Goal: Task Accomplishment & Management: Use online tool/utility

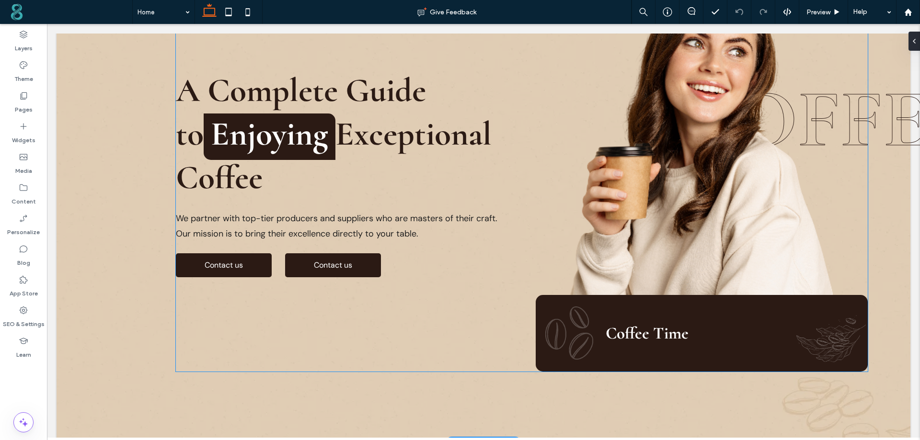
scroll to position [144, 0]
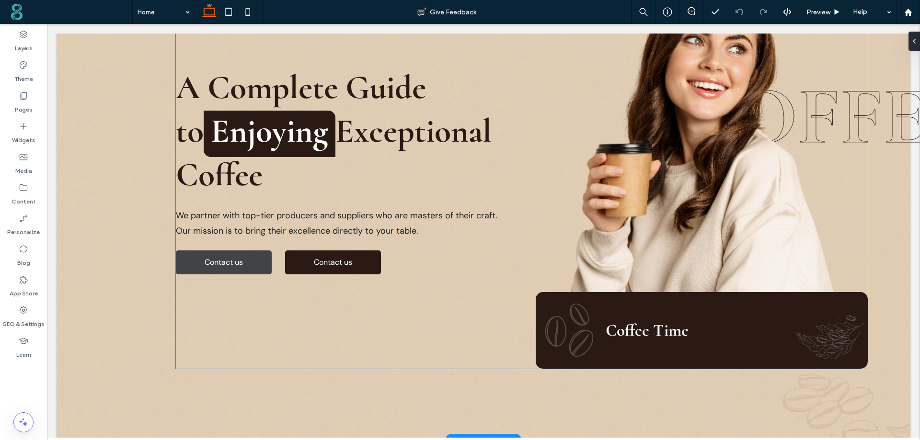
click at [245, 268] on link "Contact us" at bounding box center [224, 263] width 96 height 24
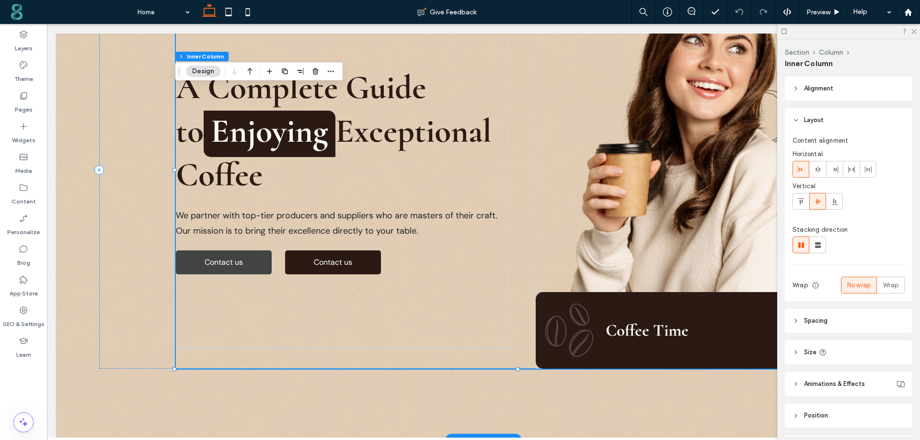
click at [245, 268] on link "Contact us" at bounding box center [224, 263] width 96 height 24
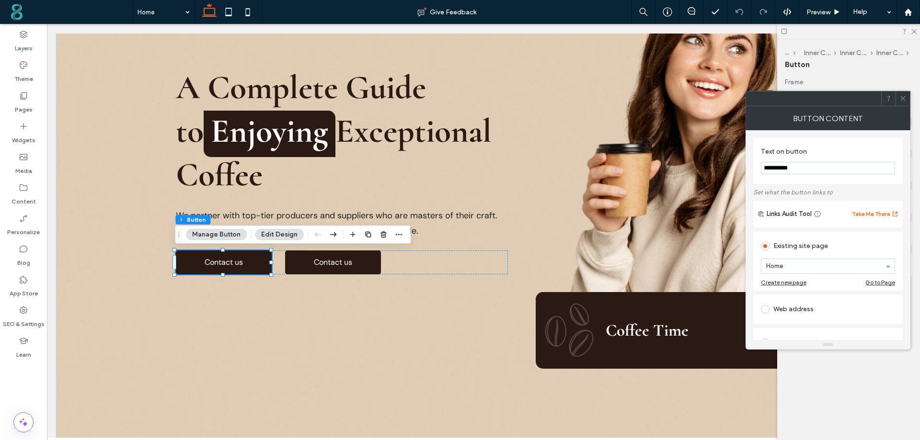
click at [279, 240] on button "Edit Design" at bounding box center [279, 235] width 49 height 12
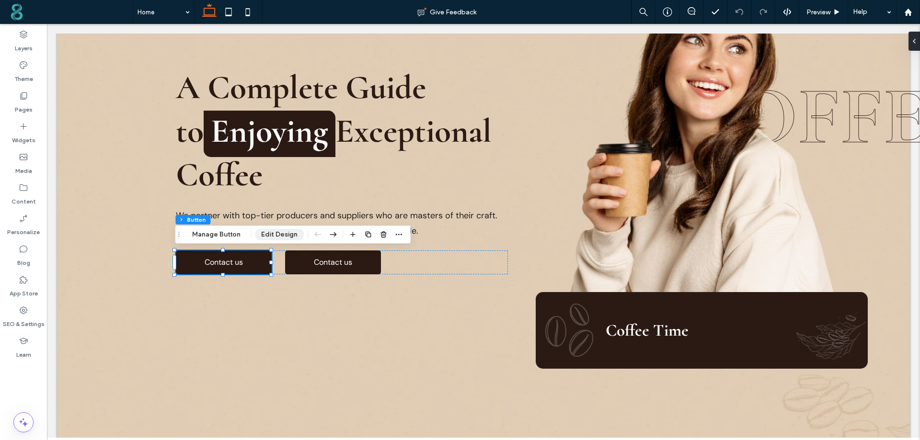
click at [285, 232] on button "Edit Design" at bounding box center [279, 235] width 49 height 12
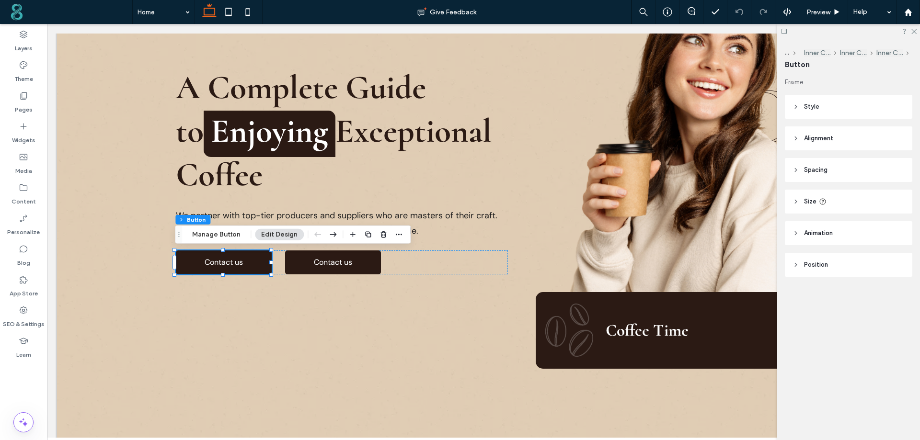
click at [812, 206] on span "Size" at bounding box center [810, 202] width 12 height 10
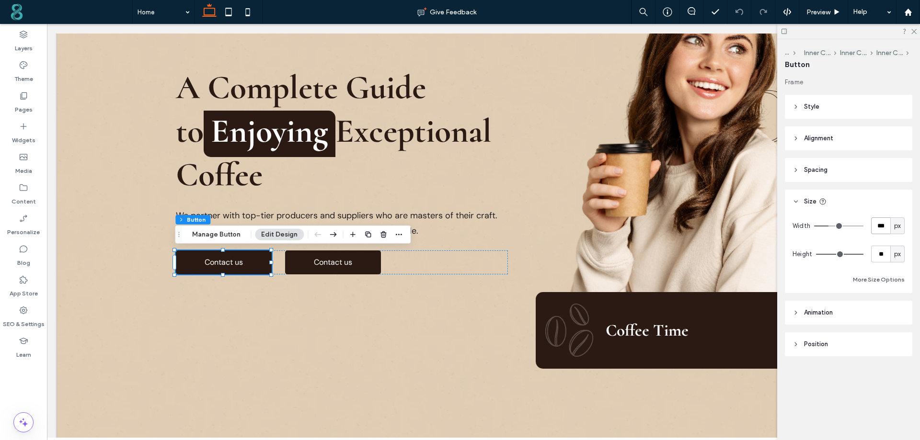
click at [878, 224] on input "***" at bounding box center [880, 226] width 19 height 17
type input "***"
type input "**"
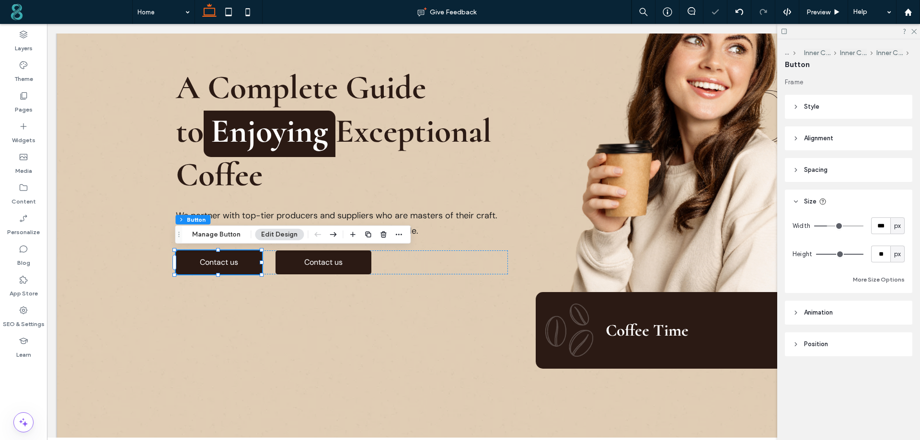
type input "**"
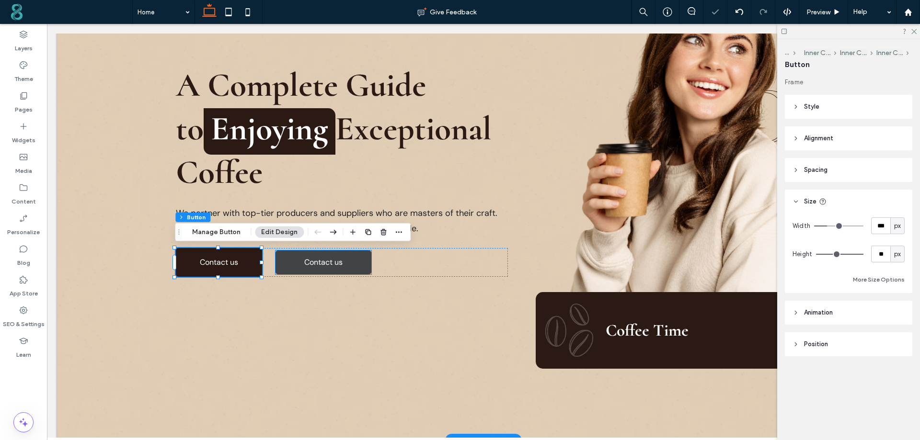
click at [341, 259] on span "Contact us" at bounding box center [323, 263] width 38 height 20
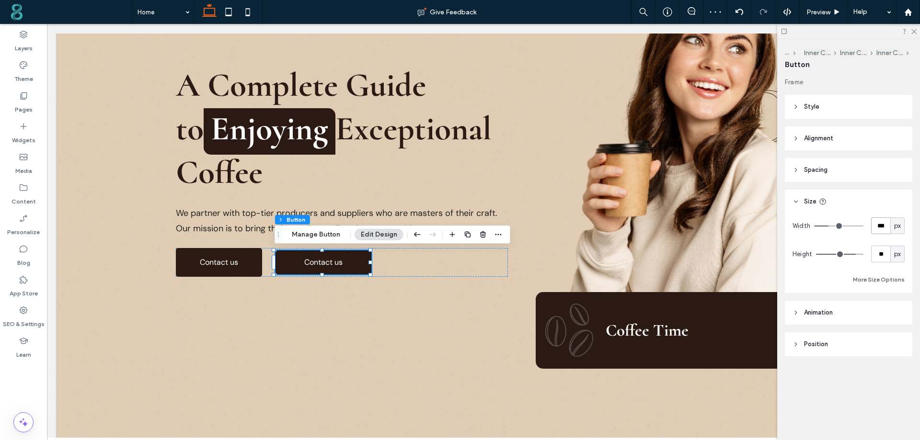
click at [880, 226] on input "***" at bounding box center [880, 226] width 19 height 17
type input "***"
type input "**"
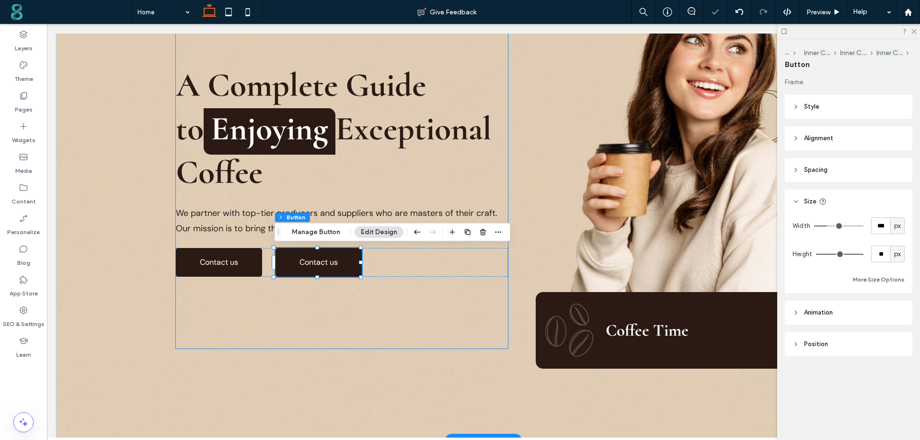
click at [368, 293] on div "A Complete Guide to Enjoying Exceptional Coffee We partner with top-tier produc…" at bounding box center [342, 169] width 332 height 357
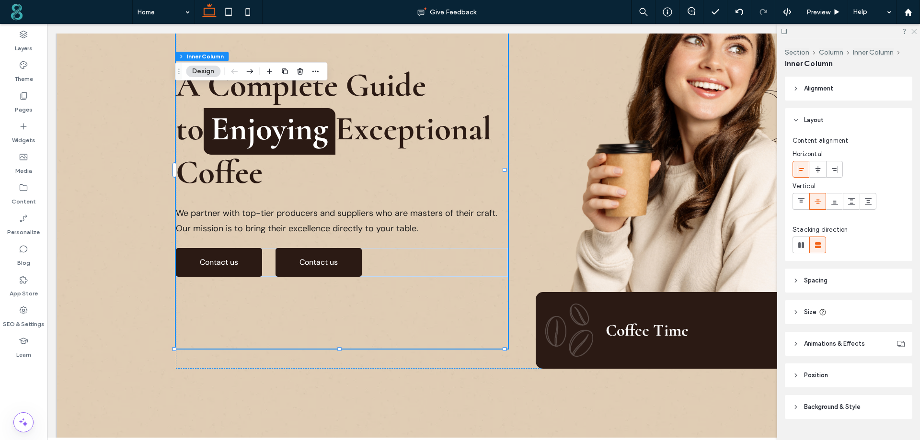
click at [913, 30] on icon at bounding box center [914, 31] width 6 height 6
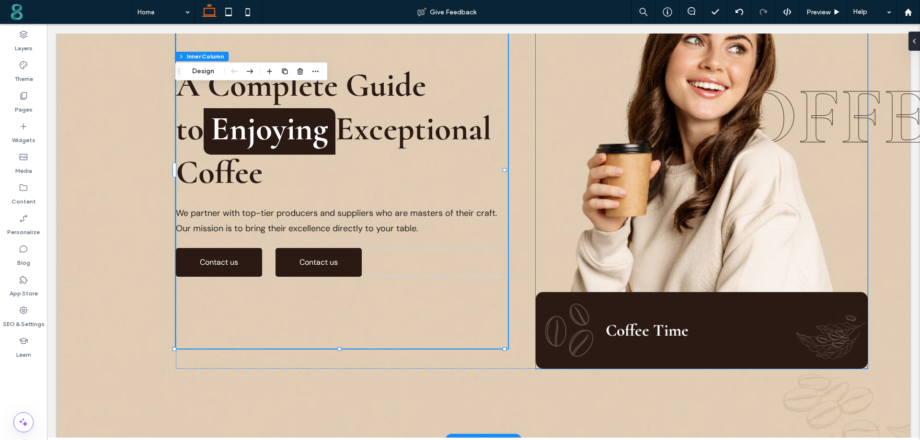
click at [830, 139] on div "Coffee Time" at bounding box center [702, 170] width 332 height 398
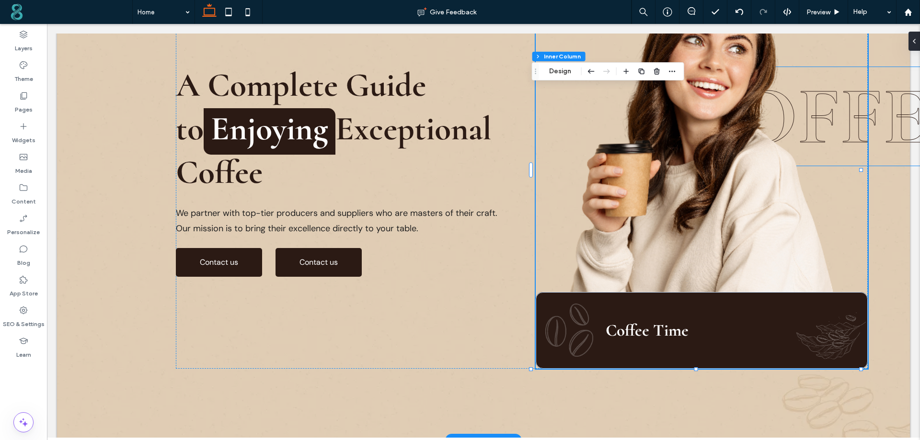
click at [882, 122] on span "COFFEE" at bounding box center [827, 116] width 292 height 99
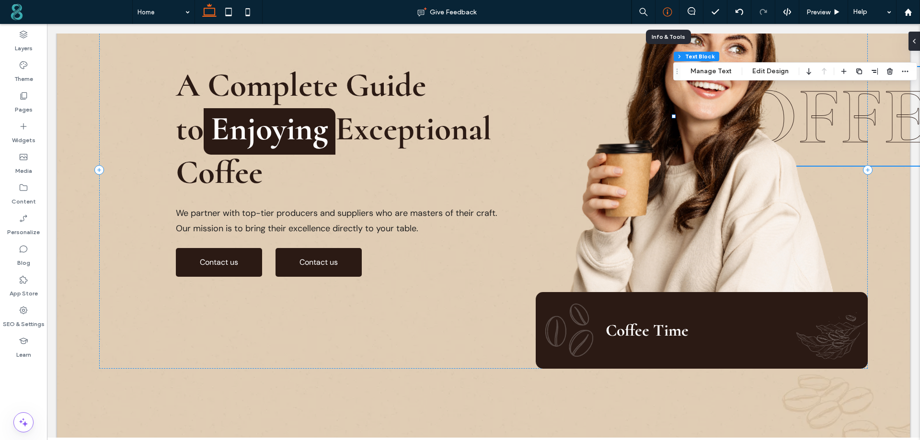
click at [669, 11] on icon at bounding box center [668, 12] width 10 height 10
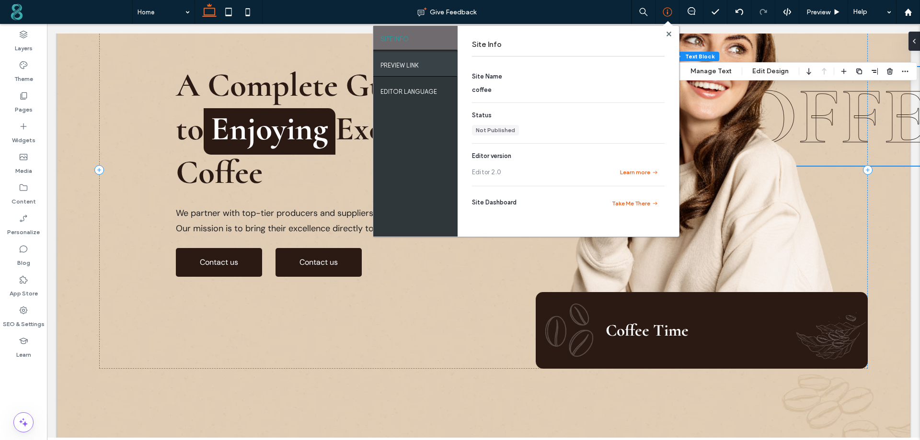
click at [443, 62] on div "PREVIEW LINK" at bounding box center [415, 64] width 84 height 24
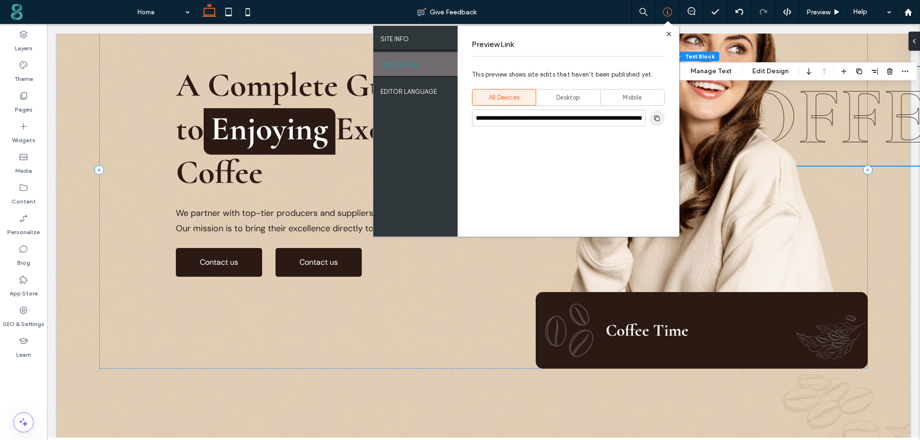
click at [657, 122] on span "button" at bounding box center [656, 118] width 15 height 15
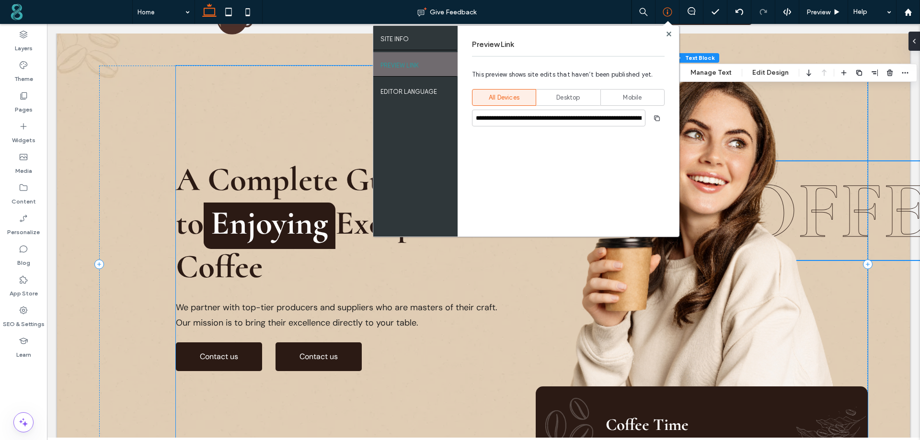
scroll to position [48, 0]
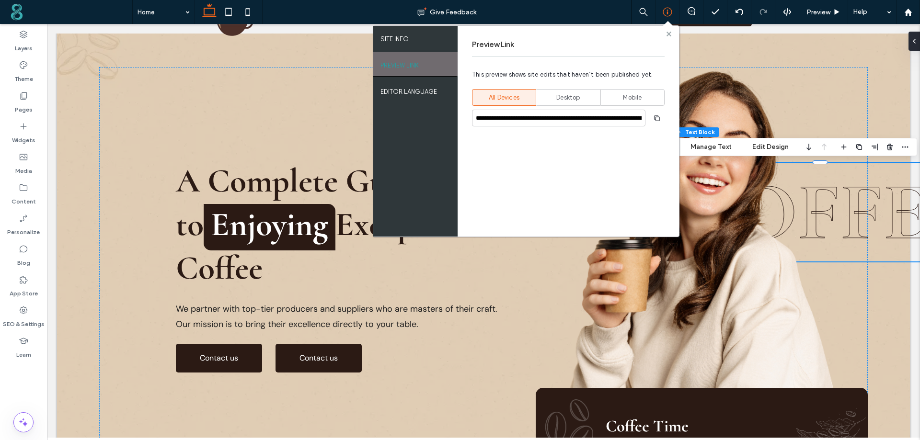
click at [669, 35] on use at bounding box center [668, 33] width 5 height 5
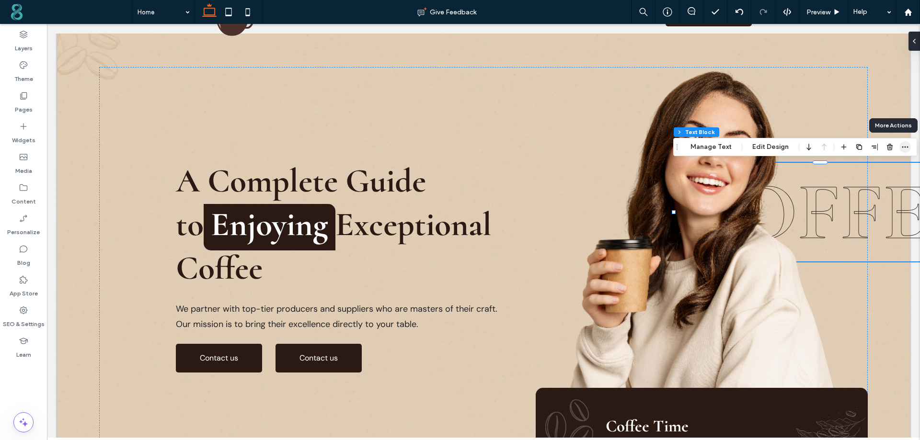
click at [902, 144] on icon "button" at bounding box center [905, 147] width 8 height 8
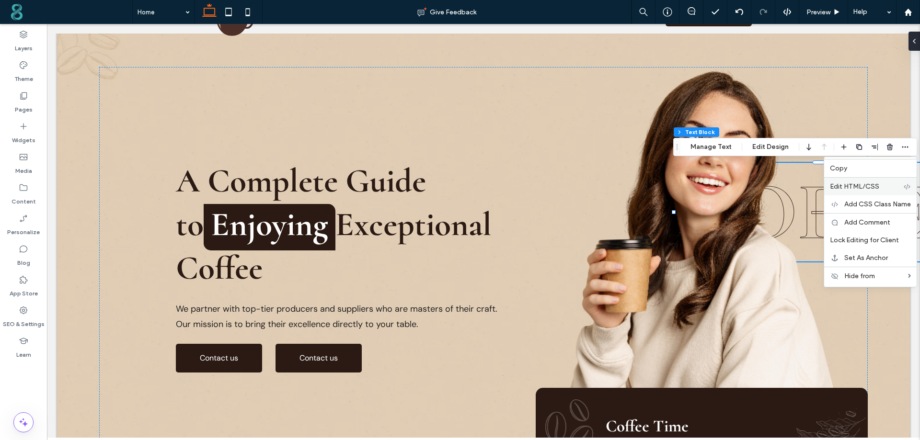
click at [864, 190] on span "Edit HTML/CSS" at bounding box center [854, 187] width 49 height 8
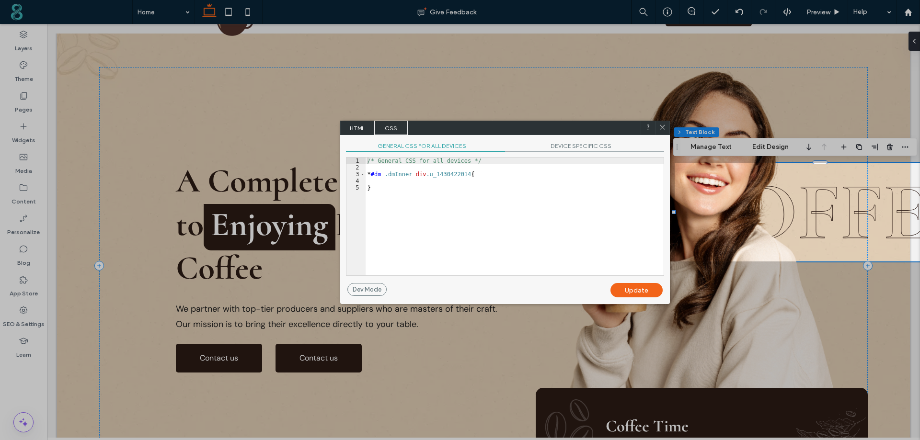
click at [570, 149] on span "DEVICE SPECIFIC CSS" at bounding box center [584, 147] width 159 height 10
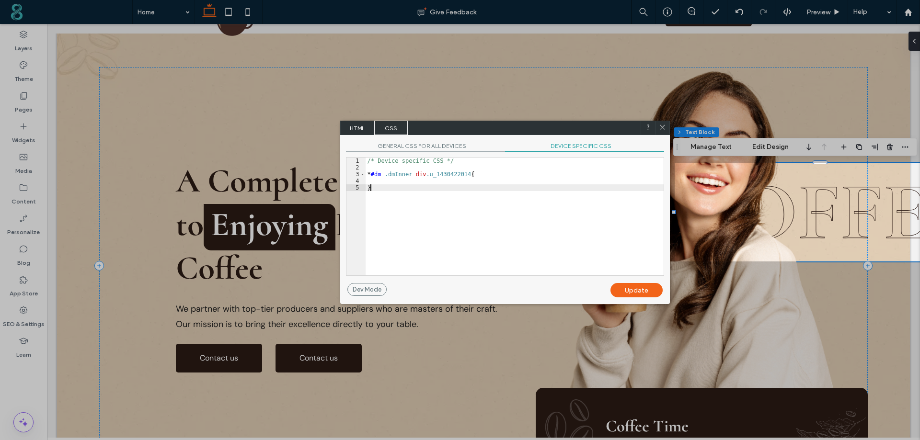
click at [543, 188] on div "/* Device specific CSS */ * #dm .dmInner div .u_1430422014 { }" at bounding box center [515, 223] width 298 height 131
click at [354, 128] on span "HTML" at bounding box center [358, 128] width 34 height 14
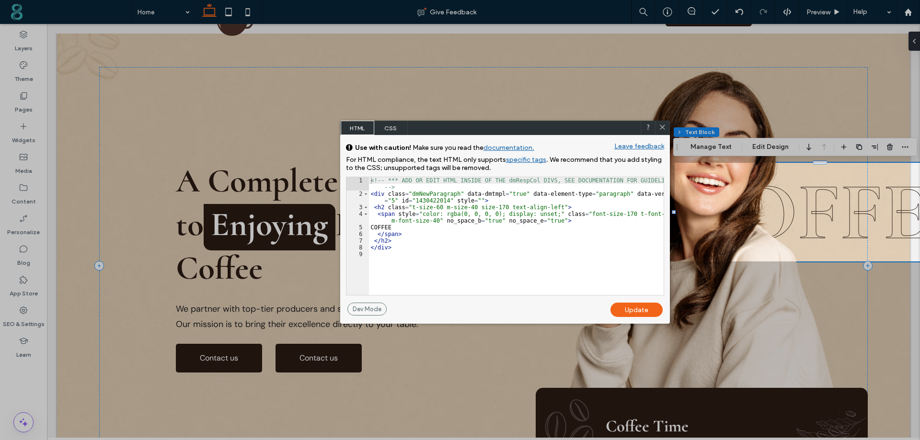
click at [663, 127] on icon at bounding box center [662, 127] width 7 height 7
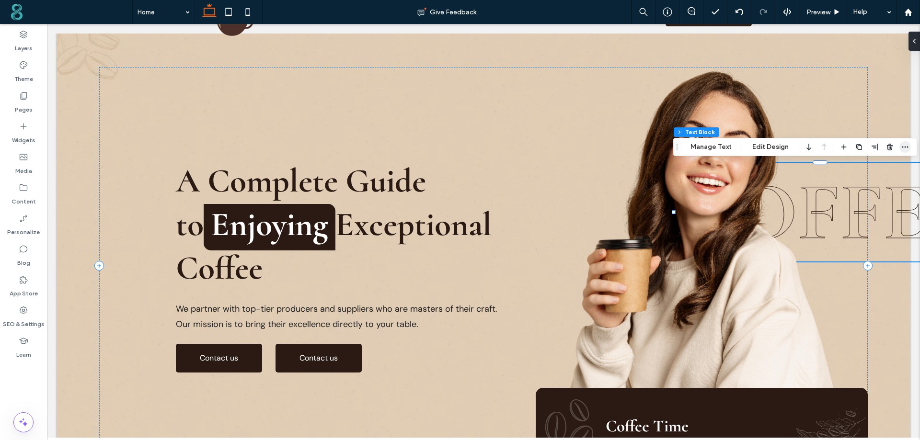
click at [903, 149] on icon "button" at bounding box center [905, 147] width 8 height 8
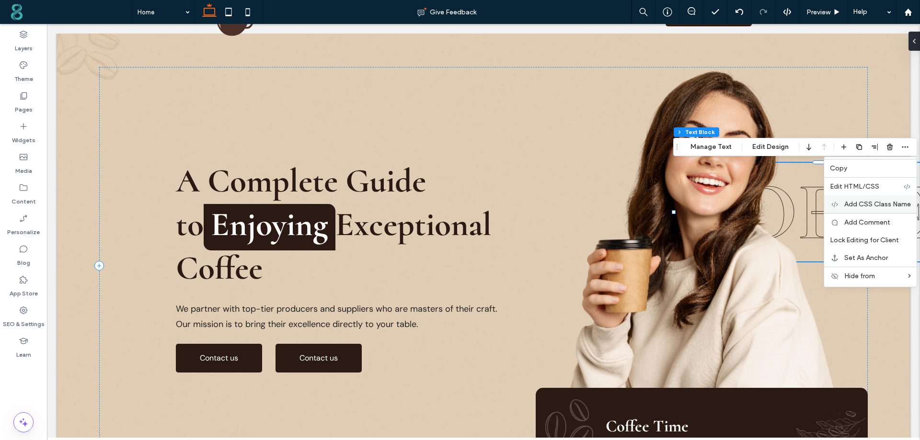
click at [865, 204] on span "Add CSS Class Name" at bounding box center [877, 204] width 67 height 8
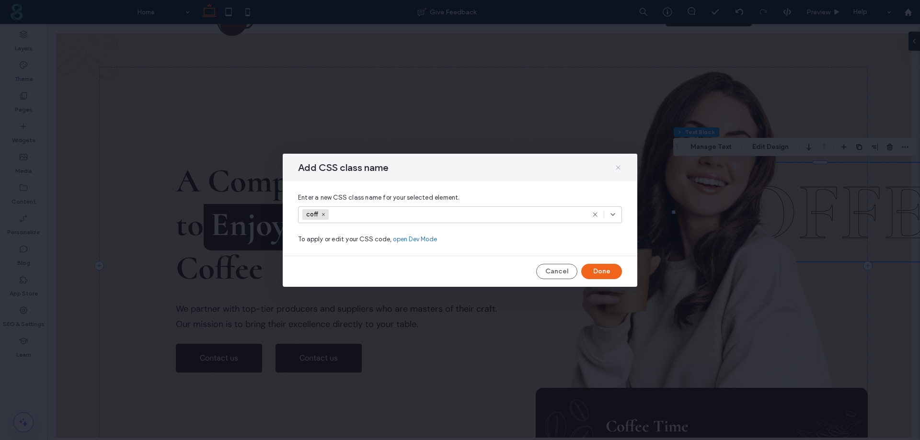
click at [615, 168] on icon at bounding box center [618, 168] width 8 height 8
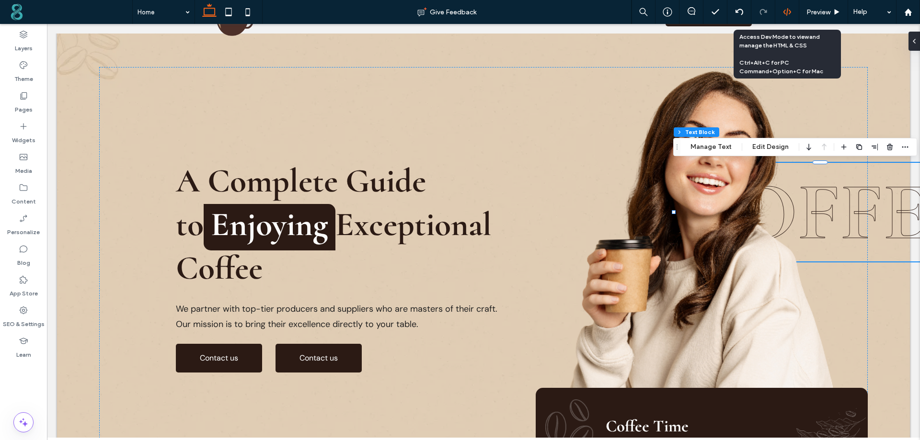
click at [784, 8] on icon at bounding box center [787, 12] width 9 height 9
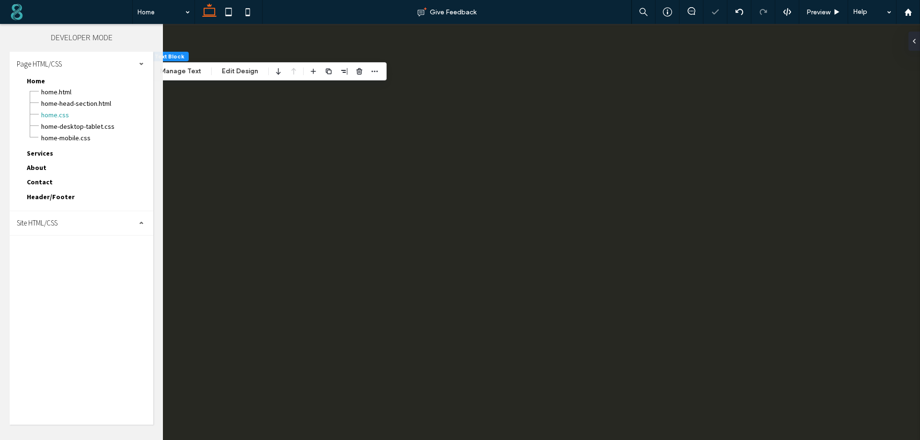
scroll to position [0, 0]
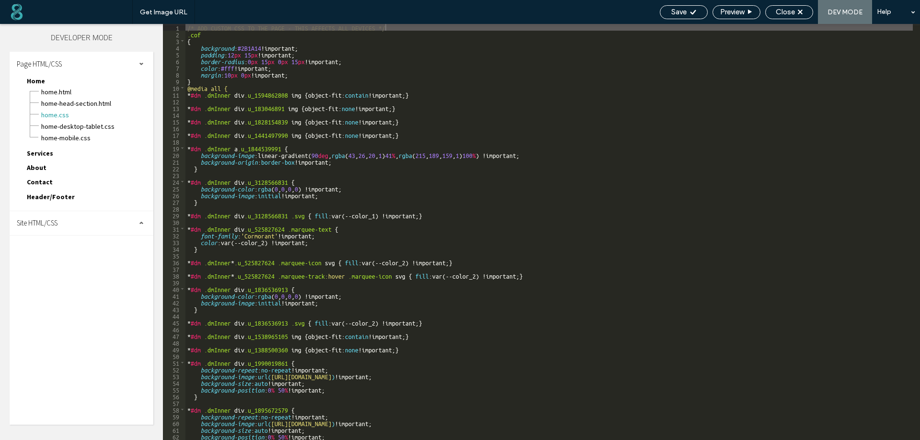
click at [82, 223] on div "Site HTML/CSS" at bounding box center [82, 223] width 144 height 24
click at [63, 265] on span "site.css" at bounding box center [99, 265] width 109 height 10
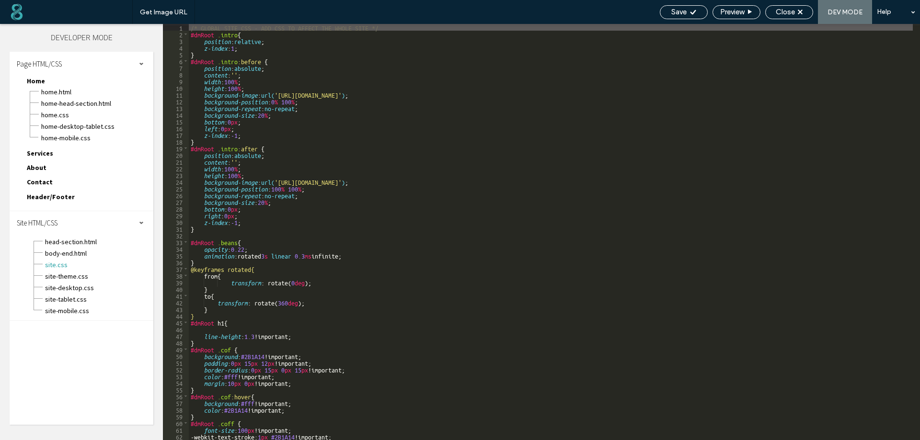
click at [438, 274] on div "/* GLOBAL SITE CSS - ADD CSS TO AFFECT THE WHOLE SITE */ #dmRoot .intro { posit…" at bounding box center [551, 239] width 724 height 430
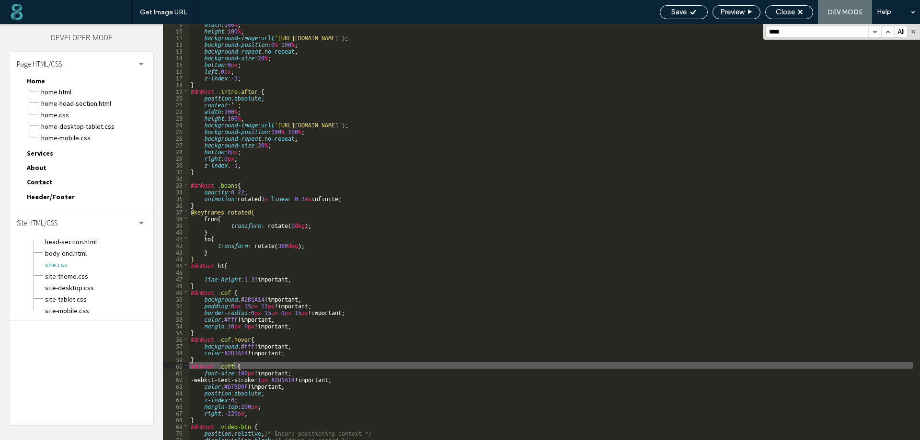
scroll to position [58, 0]
type input "****"
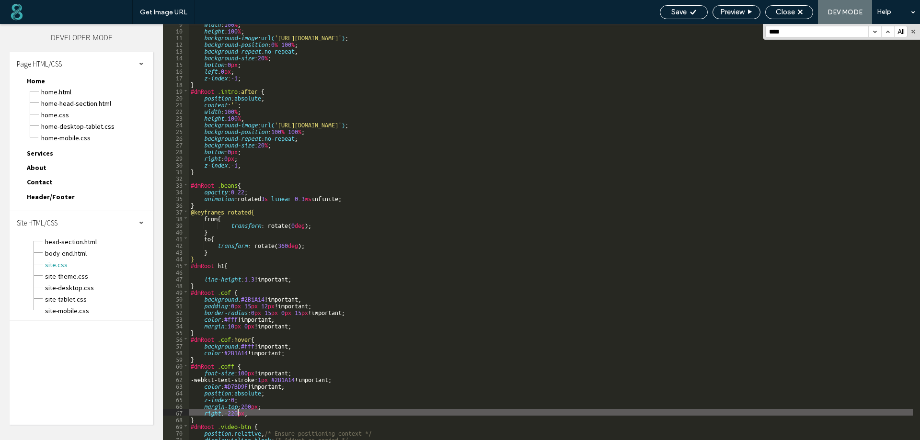
click at [237, 413] on div "width : 100 % ; height : 100 % ; background-image : url( 'https://lirp.cdn-webs…" at bounding box center [551, 235] width 724 height 430
drag, startPoint x: 237, startPoint y: 413, endPoint x: 231, endPoint y: 413, distance: 6.2
click at [231, 413] on div "width : 100 % ; height : 100 % ; background-image : url( 'https://lirp.cdn-webs…" at bounding box center [551, 235] width 724 height 430
click at [233, 413] on div "width : 100 % ; height : 100 % ; background-image : url( 'https://lirp.cdn-webs…" at bounding box center [551, 232] width 724 height 416
click at [692, 10] on icon at bounding box center [693, 12] width 7 height 7
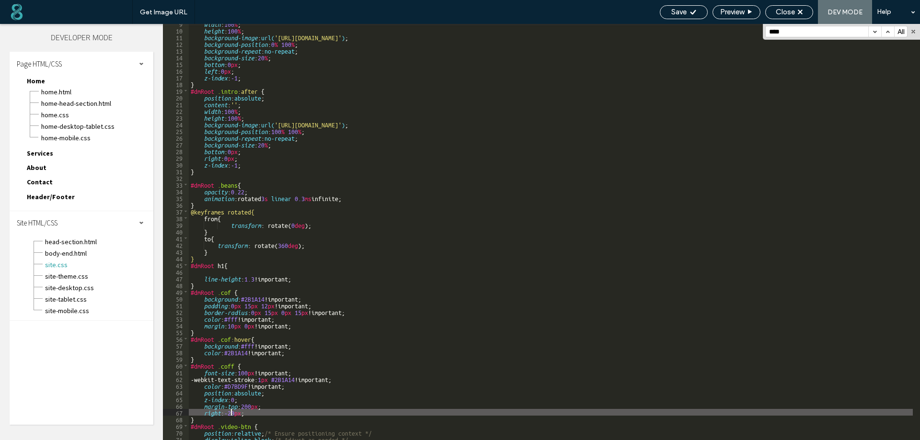
scroll to position [0, 0]
click at [233, 413] on div "width : 100 % ; height : 100 % ; background-image : url( 'https://lirp.cdn-webs…" at bounding box center [551, 235] width 724 height 430
click at [232, 413] on div "width : 100 % ; height : 100 % ; background-image : url( 'https://lirp.cdn-webs…" at bounding box center [551, 232] width 724 height 416
click at [663, 4] on div "Save Preview Close DEV MODE Help" at bounding box center [787, 12] width 265 height 24
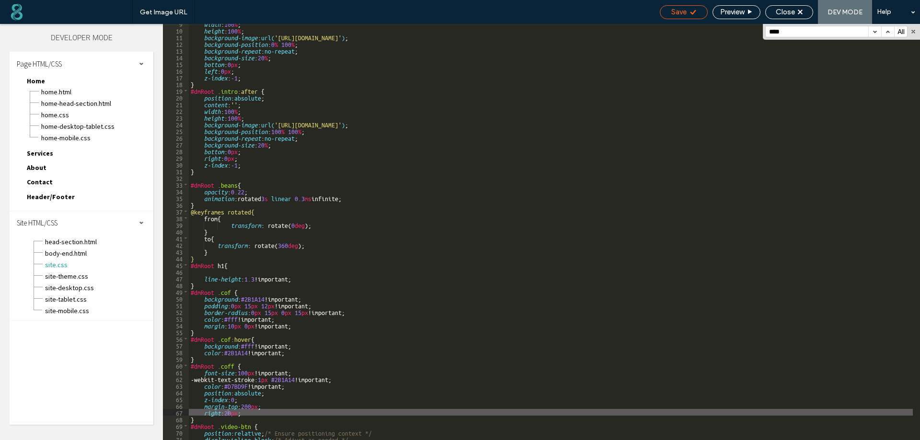
click at [682, 12] on span "Save" at bounding box center [678, 12] width 15 height 9
click at [232, 414] on div "width : 100 % ; height : 100 % ; background-image : url( 'https://lirp.cdn-webs…" at bounding box center [551, 235] width 724 height 430
click at [677, 6] on div "Save" at bounding box center [684, 12] width 48 height 14
click at [209, 413] on div "width : 100 % ; height : 100 % ; background-image : url( 'https://lirp.cdn-webs…" at bounding box center [551, 235] width 724 height 430
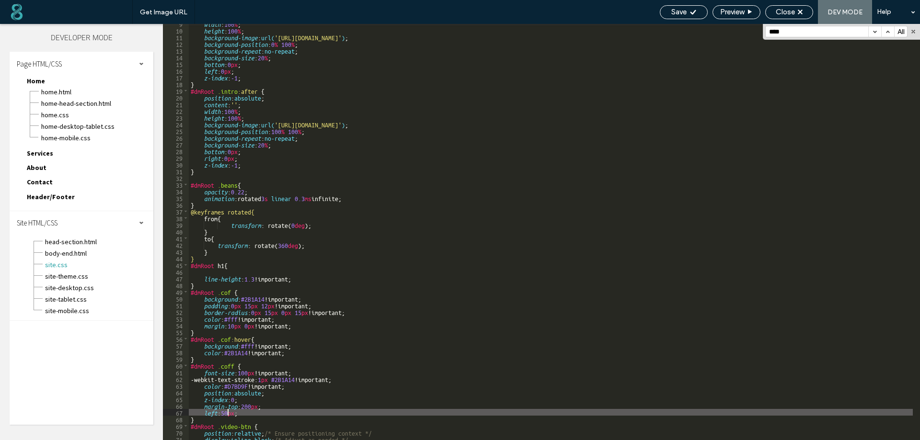
click at [227, 410] on div "width : 100 % ; height : 100 % ; background-image : url( 'https://lirp.cdn-webs…" at bounding box center [551, 235] width 724 height 430
click at [698, 11] on div "Save" at bounding box center [683, 12] width 47 height 9
drag, startPoint x: 231, startPoint y: 413, endPoint x: 225, endPoint y: 412, distance: 5.8
click at [225, 412] on div "width : 100 % ; height : 100 % ; background-image : url( 'https://lirp.cdn-webs…" at bounding box center [551, 235] width 724 height 430
click at [673, 10] on span "Save" at bounding box center [678, 12] width 15 height 9
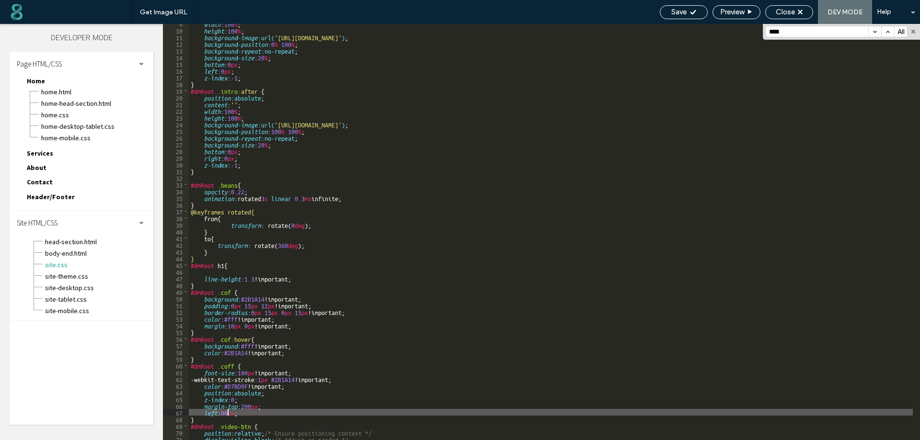
click at [211, 415] on div "width : 100 % ; height : 100 % ; background-image : url( 'https://lirp.cdn-webs…" at bounding box center [551, 235] width 724 height 430
click at [696, 16] on div "Save" at bounding box center [684, 12] width 48 height 14
click at [229, 410] on div "width : 100 % ; height : 100 % ; background-image : url( 'https://lirp.cdn-webs…" at bounding box center [551, 235] width 724 height 430
click at [676, 9] on span "Save" at bounding box center [678, 12] width 15 height 9
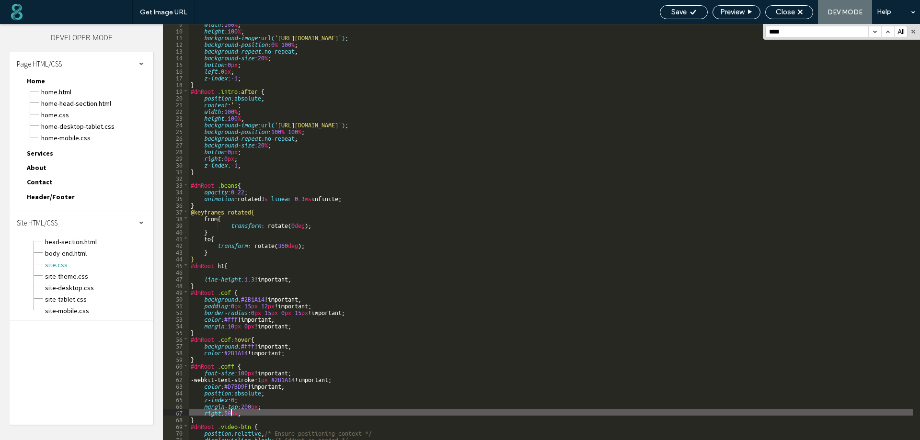
click at [247, 371] on div "width : 100 % ; height : 100 % ; background-image : url( 'https://lirp.cdn-webs…" at bounding box center [551, 235] width 724 height 430
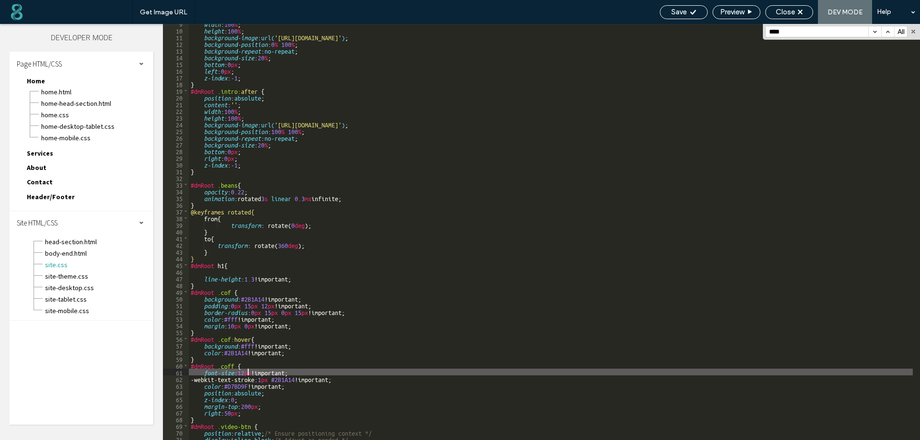
type textarea "**"
click at [681, 16] on div "Save" at bounding box center [684, 12] width 48 height 14
click at [322, 374] on div "width : 100 % ; height : 100 % ; background-image : url( 'https://lirp.cdn-webs…" at bounding box center [551, 235] width 724 height 430
click at [678, 14] on span "Save" at bounding box center [678, 12] width 15 height 9
click at [773, 8] on div at bounding box center [460, 220] width 920 height 440
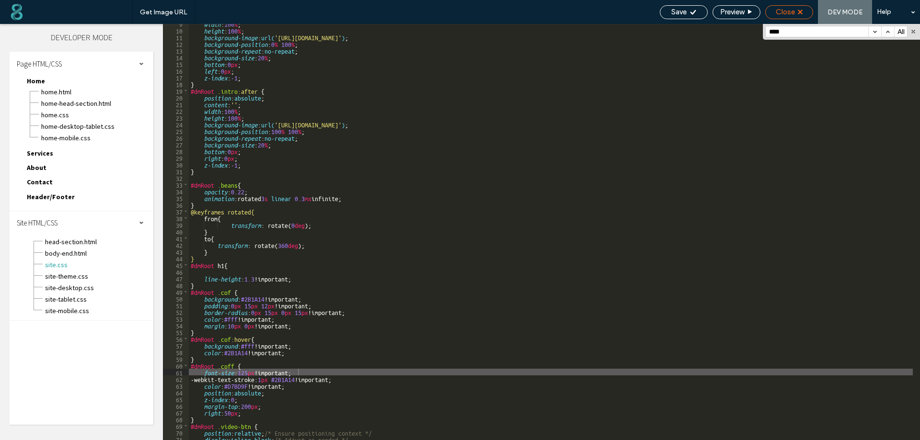
click at [786, 9] on span "Close" at bounding box center [785, 12] width 19 height 9
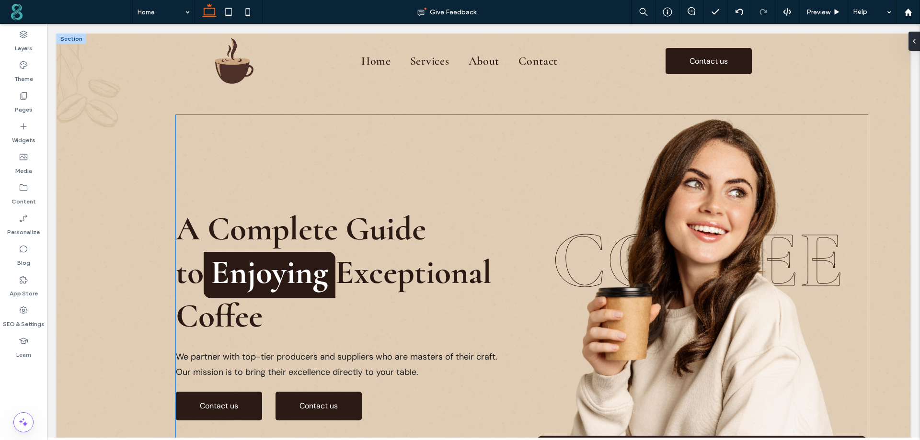
click at [614, 251] on img at bounding box center [702, 275] width 264 height 321
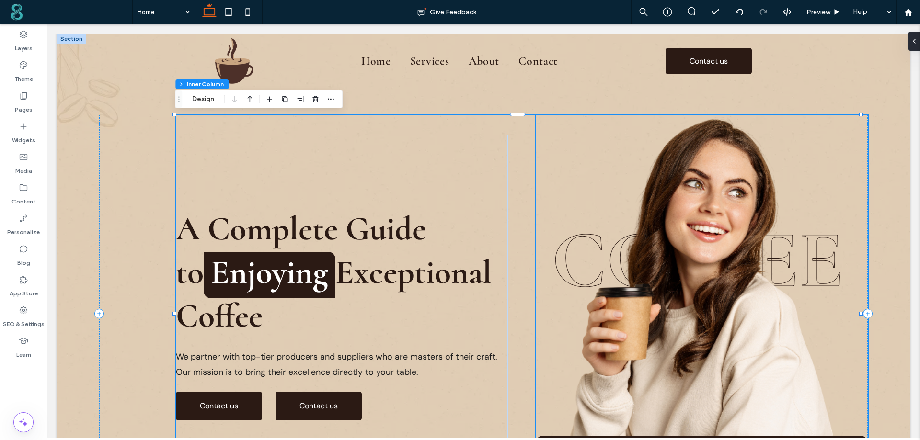
click at [574, 164] on img at bounding box center [702, 275] width 264 height 321
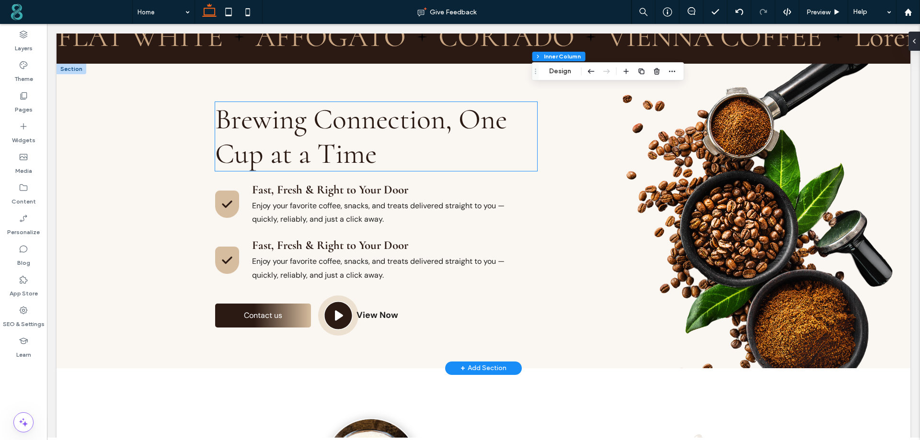
scroll to position [575, 0]
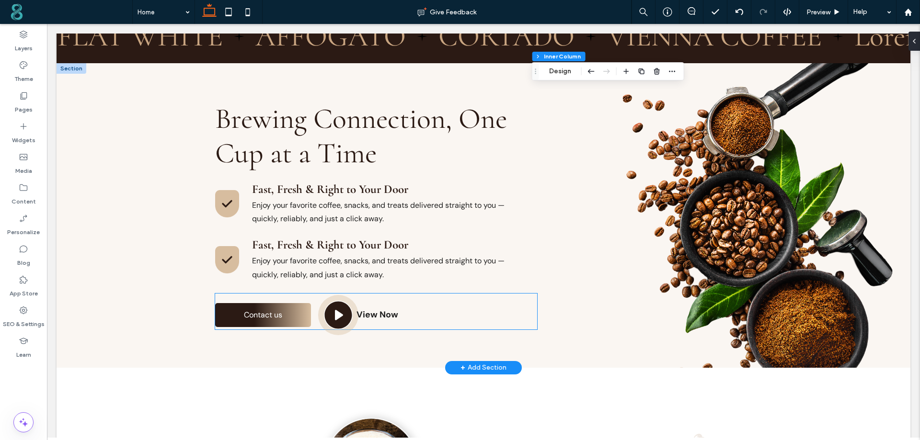
click at [280, 307] on link "Contact us" at bounding box center [263, 315] width 96 height 24
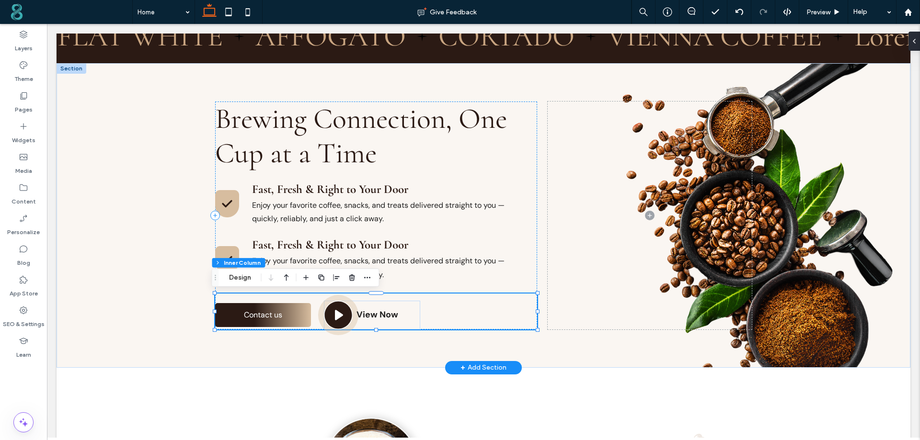
click at [280, 307] on link "Contact us" at bounding box center [263, 315] width 96 height 24
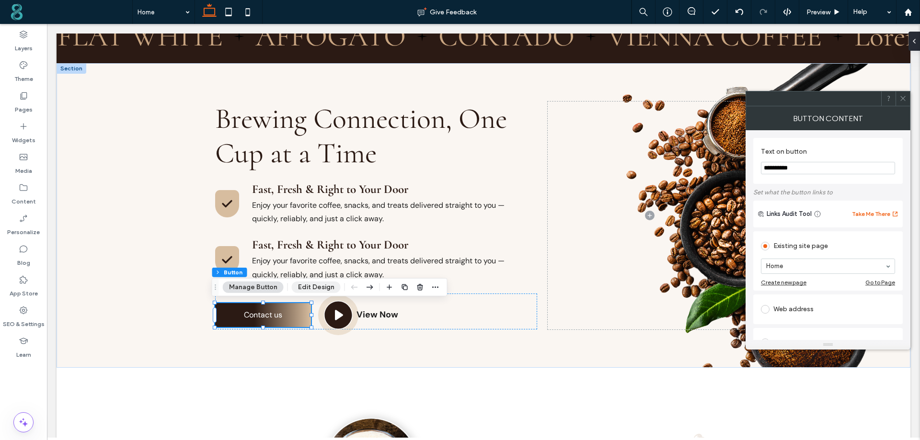
click at [321, 286] on button "Edit Design" at bounding box center [316, 288] width 49 height 12
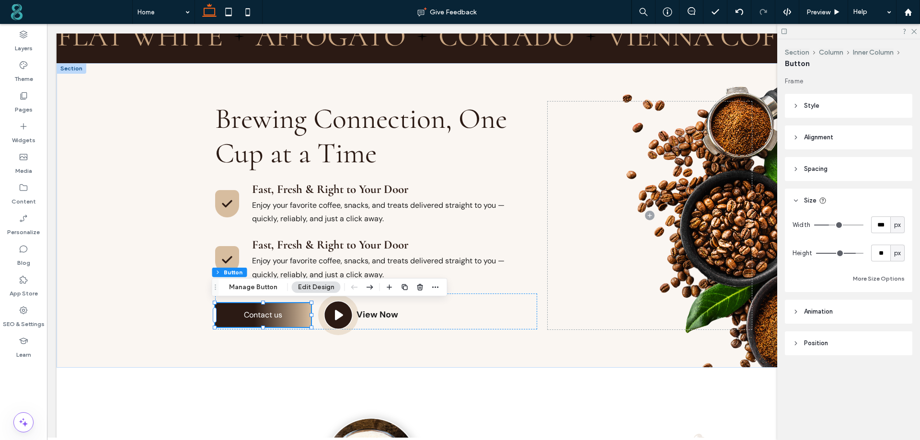
click at [321, 286] on button "Edit Design" at bounding box center [316, 288] width 49 height 12
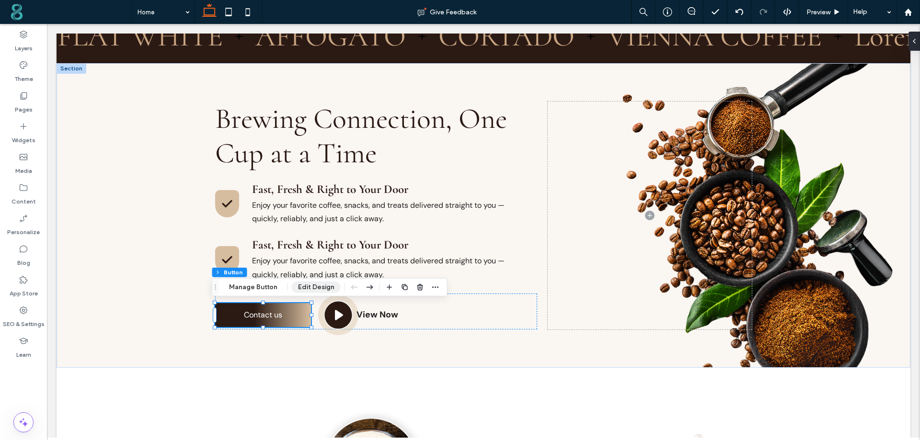
click at [321, 286] on button "Edit Design" at bounding box center [316, 288] width 49 height 12
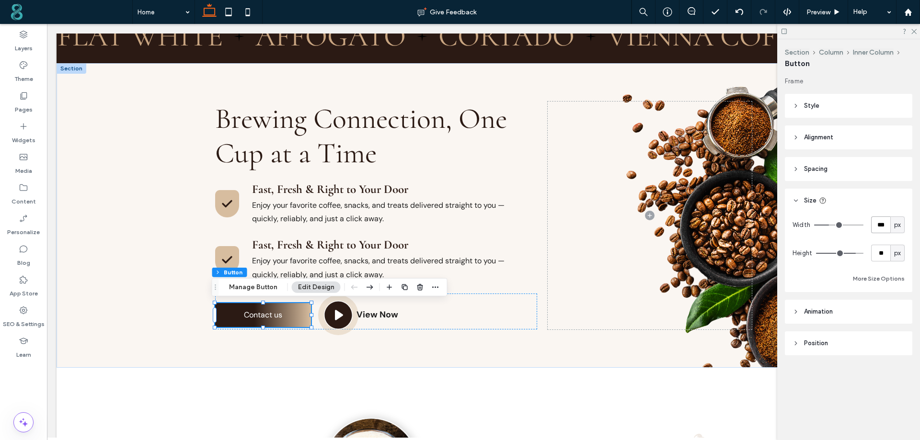
click at [887, 230] on input "***" at bounding box center [880, 225] width 19 height 17
type input "***"
type input "**"
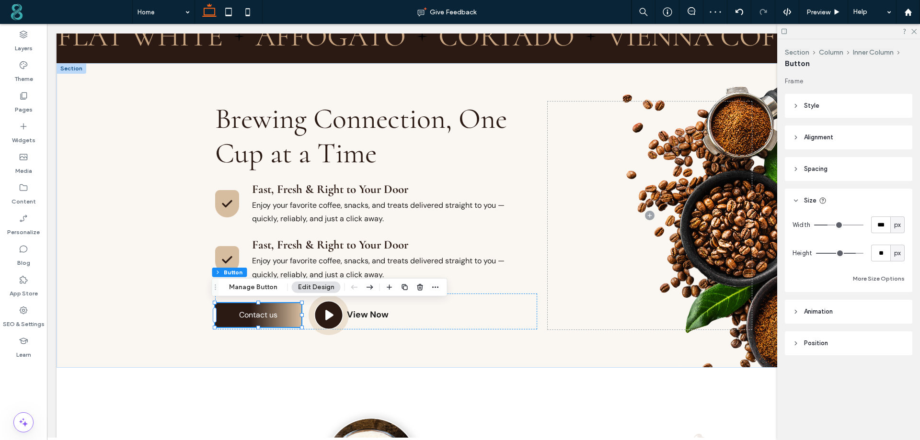
type input "**"
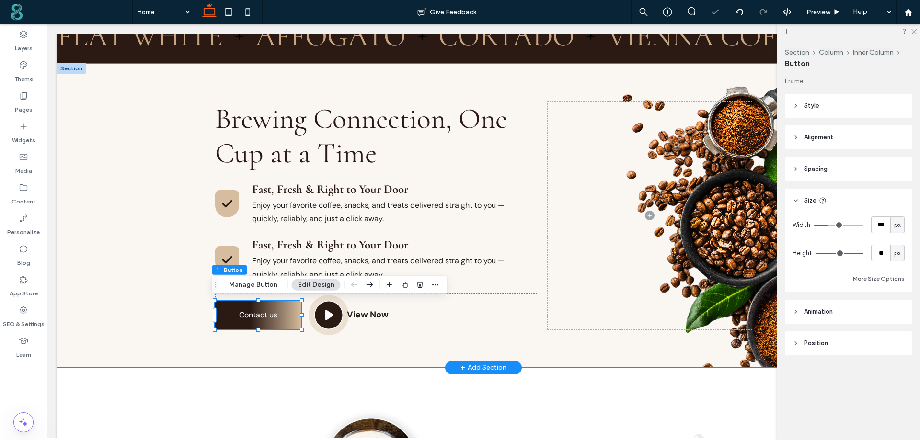
click at [144, 333] on div "Brewing Connection, One Cup at a Time Fast, Fresh & Right to Your Door Enjoy yo…" at bounding box center [484, 215] width 854 height 305
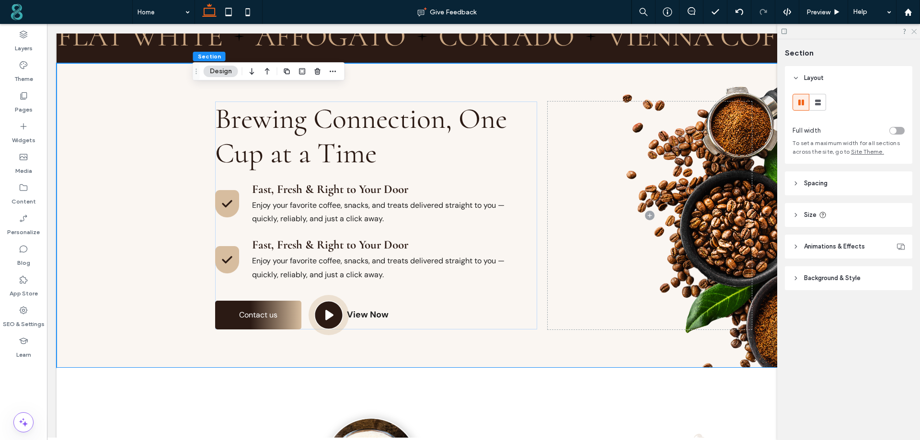
click at [916, 29] on icon at bounding box center [914, 31] width 6 height 6
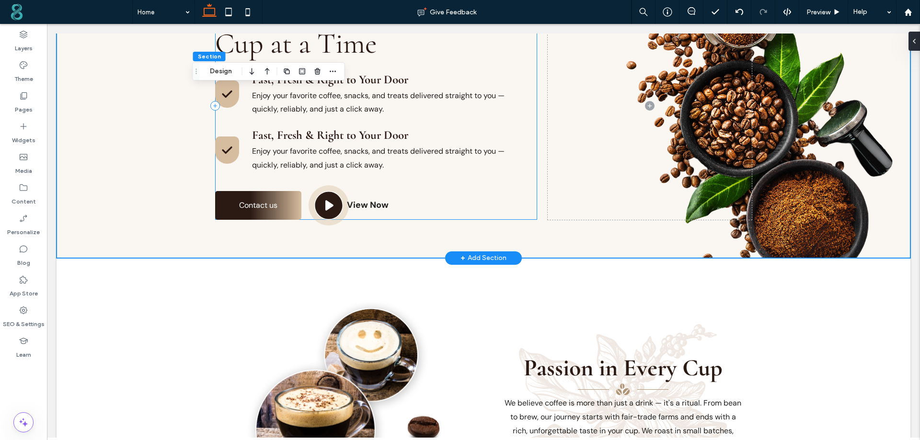
scroll to position [815, 0]
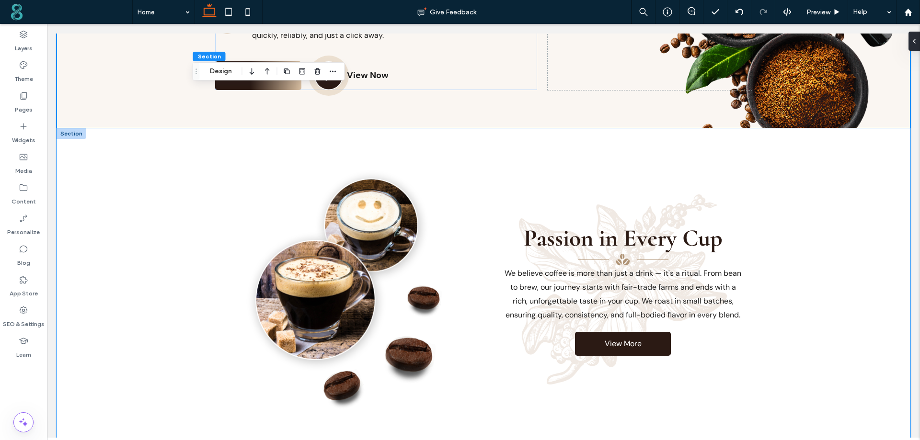
click at [115, 186] on div "Passion in Every Cup We believe coffee is more than just a drink — it's a ritua…" at bounding box center [484, 289] width 854 height 323
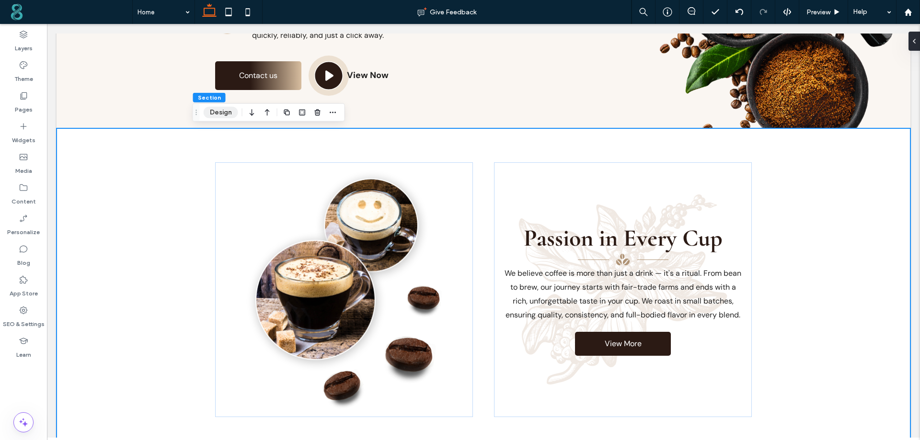
click at [220, 113] on button "Design" at bounding box center [221, 113] width 35 height 12
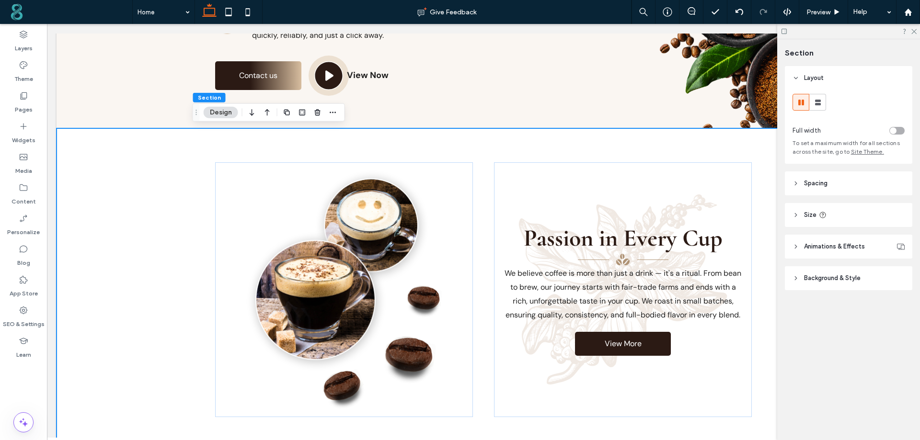
click at [820, 273] on header "Background & Style" at bounding box center [848, 278] width 127 height 24
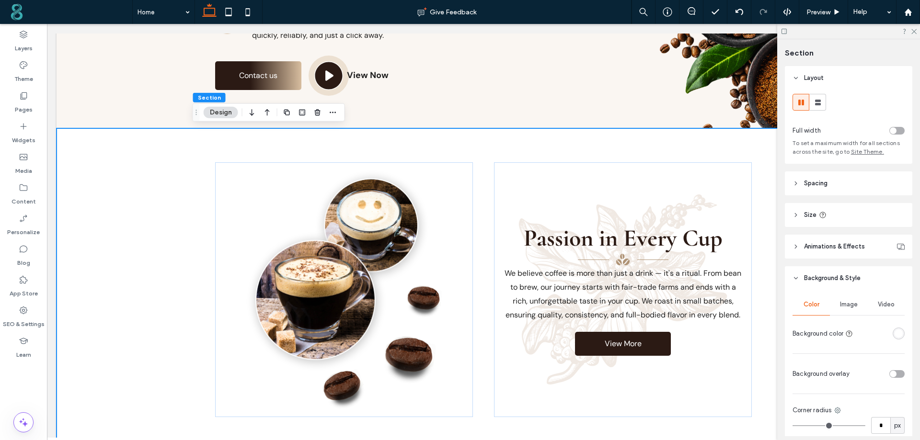
click at [896, 339] on div "rgba(255, 255, 255, 1)" at bounding box center [899, 334] width 12 height 12
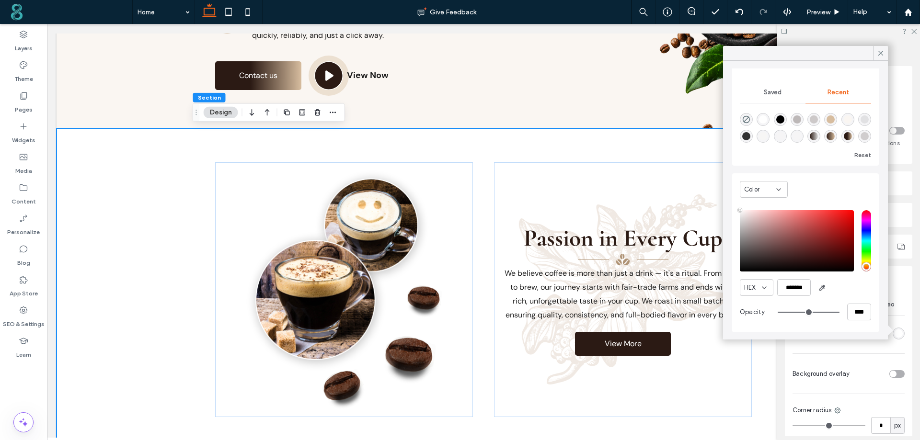
scroll to position [75, 0]
click at [531, 186] on div "Passion in Every Cup We believe coffee is more than just a drink — it's a ritua…" at bounding box center [623, 289] width 258 height 255
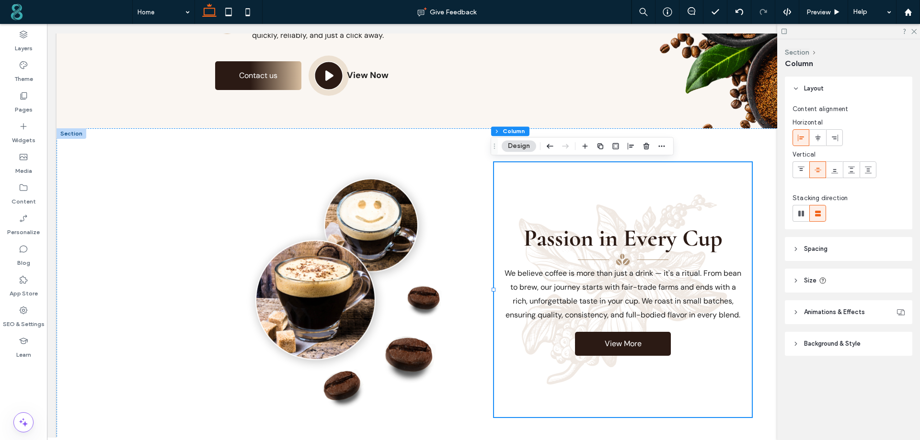
click at [829, 343] on span "Background & Style" at bounding box center [832, 344] width 57 height 10
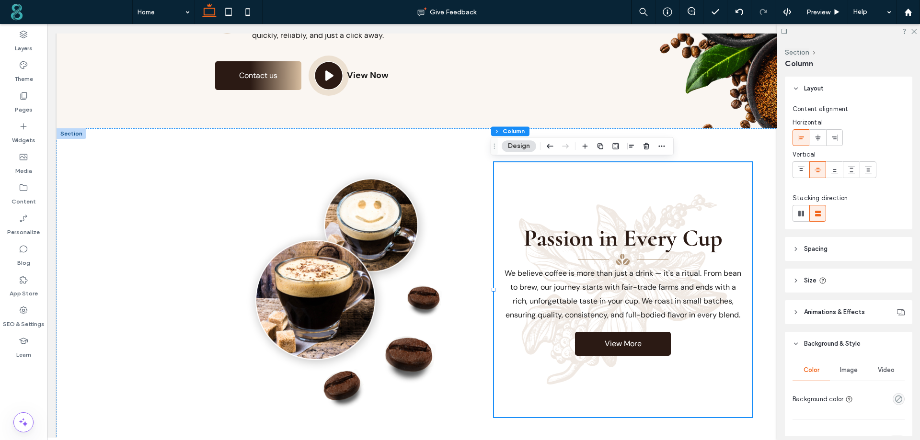
scroll to position [144, 0]
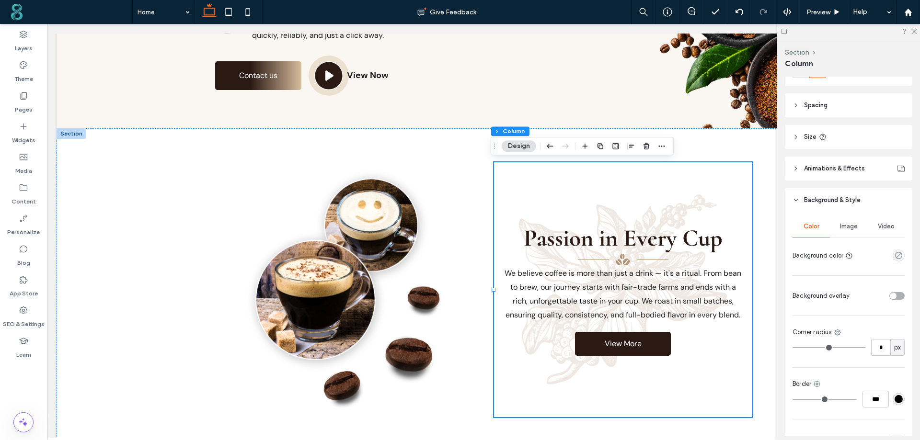
click at [849, 226] on span "Image" at bounding box center [849, 227] width 18 height 8
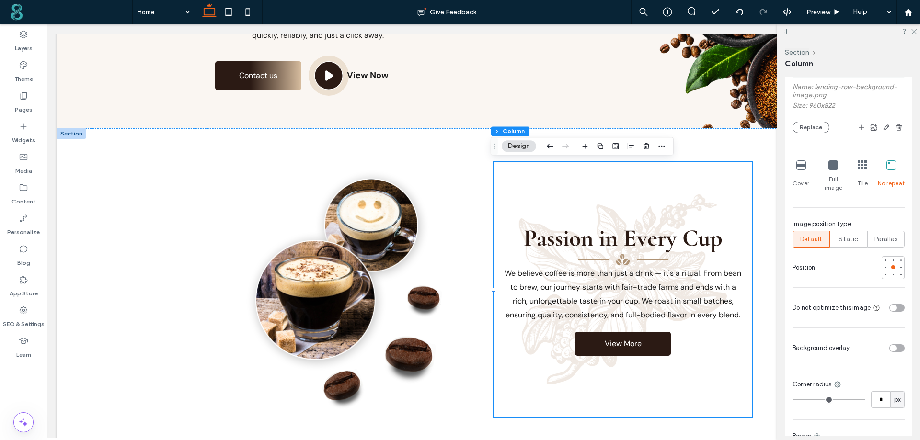
scroll to position [383, 0]
click at [892, 344] on div "toggle" at bounding box center [896, 348] width 15 height 8
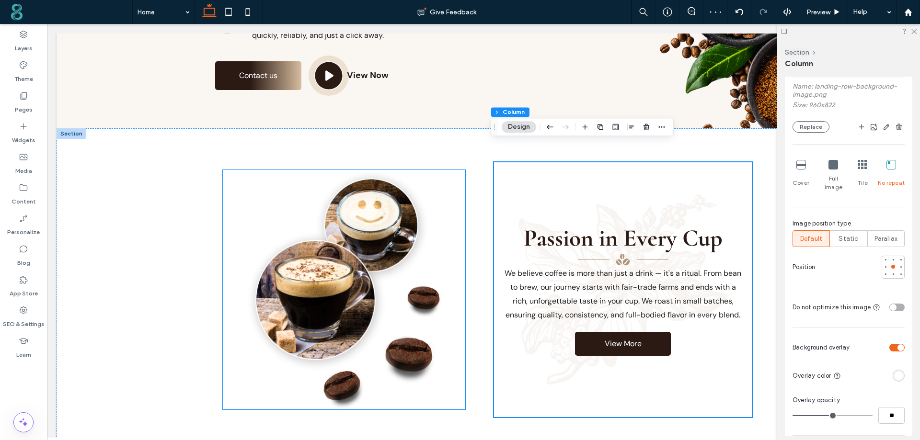
scroll to position [1102, 0]
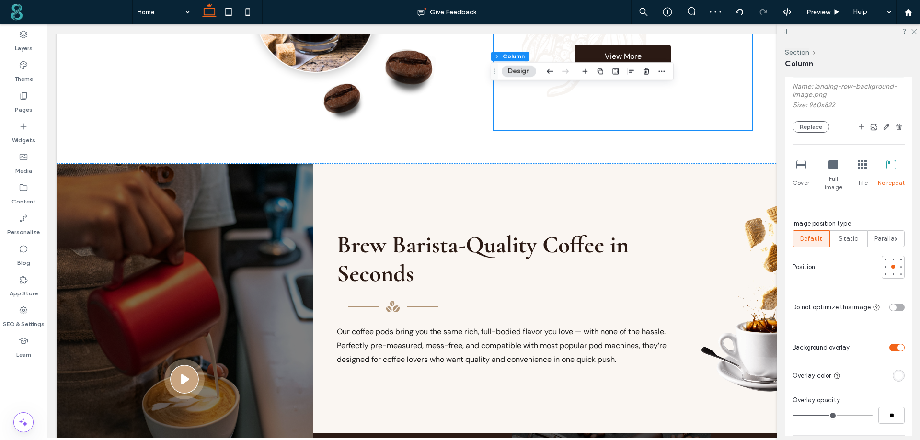
click at [917, 32] on div at bounding box center [848, 31] width 143 height 15
click at [913, 31] on icon at bounding box center [914, 31] width 6 height 6
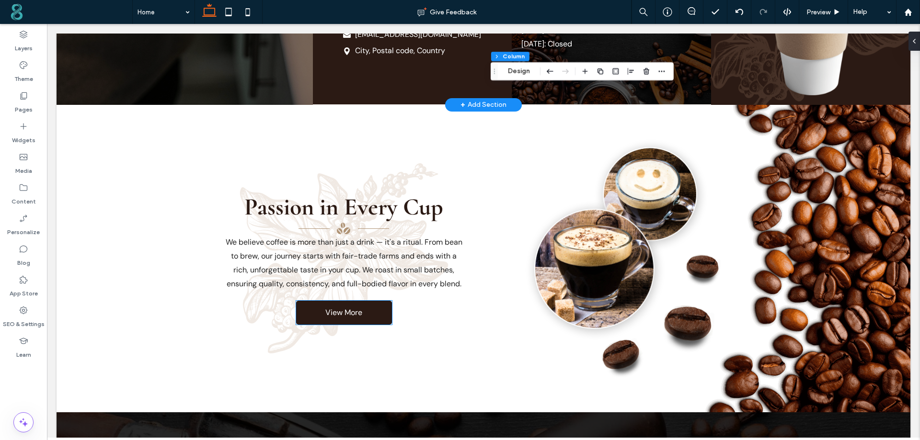
scroll to position [1581, 0]
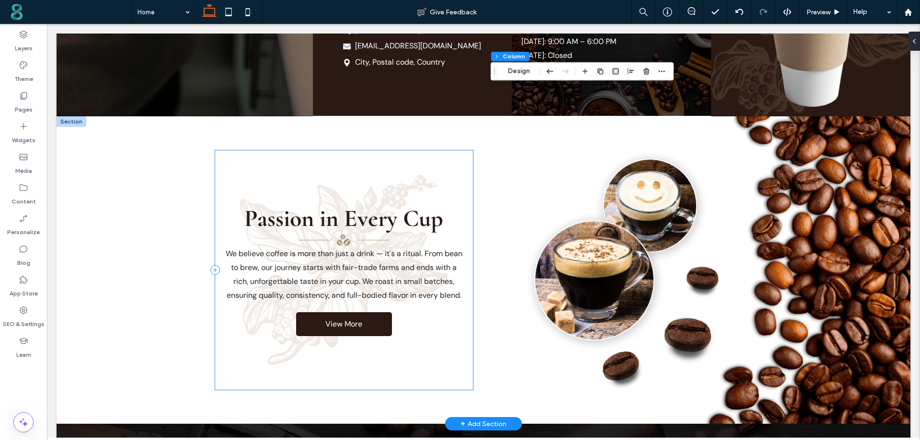
click at [304, 178] on div "Passion in Every Cup We believe coffee is more than just a drink — it's a ritua…" at bounding box center [344, 270] width 258 height 240
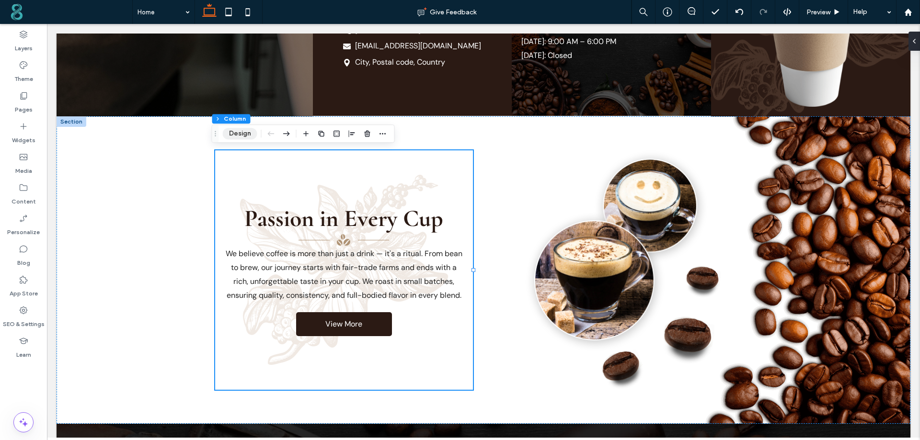
click at [242, 135] on button "Design" at bounding box center [240, 134] width 35 height 12
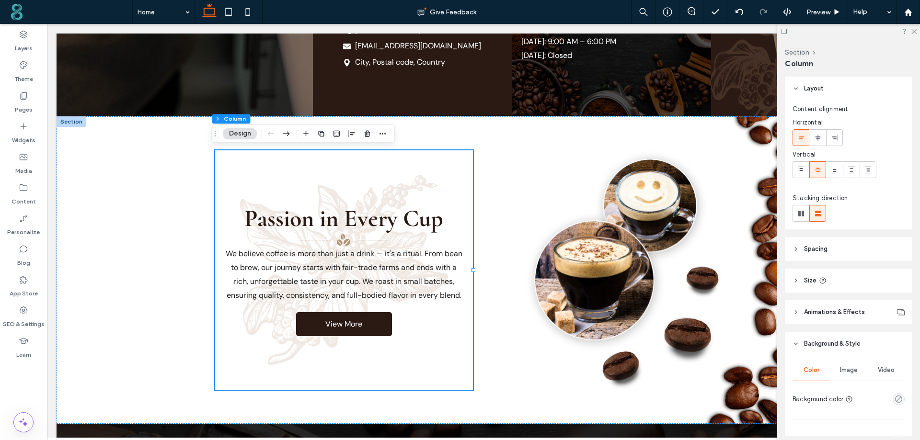
scroll to position [192, 0]
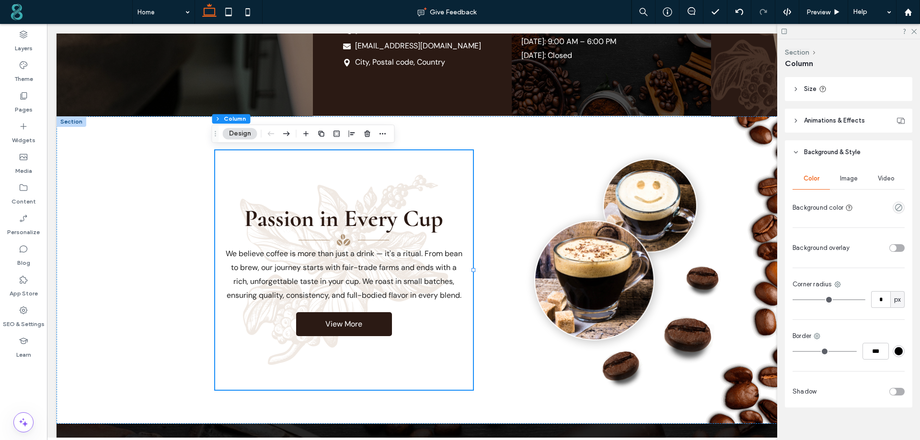
click at [847, 176] on span "Image" at bounding box center [849, 179] width 18 height 8
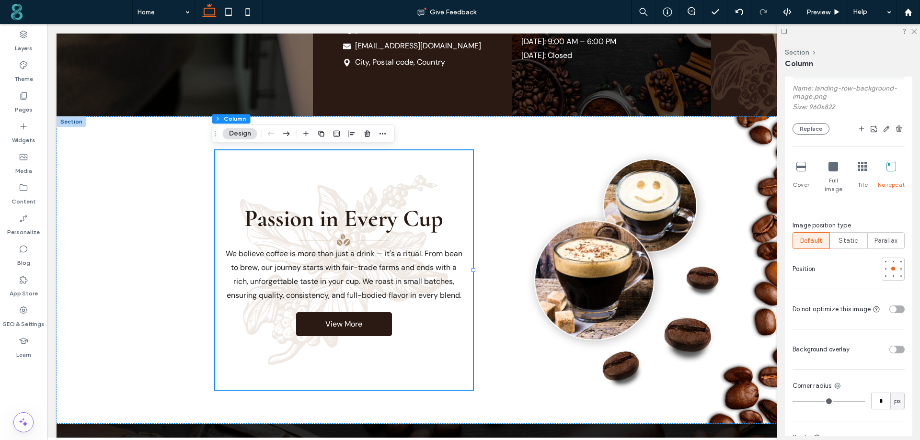
scroll to position [383, 0]
click at [895, 344] on div "toggle" at bounding box center [896, 348] width 15 height 8
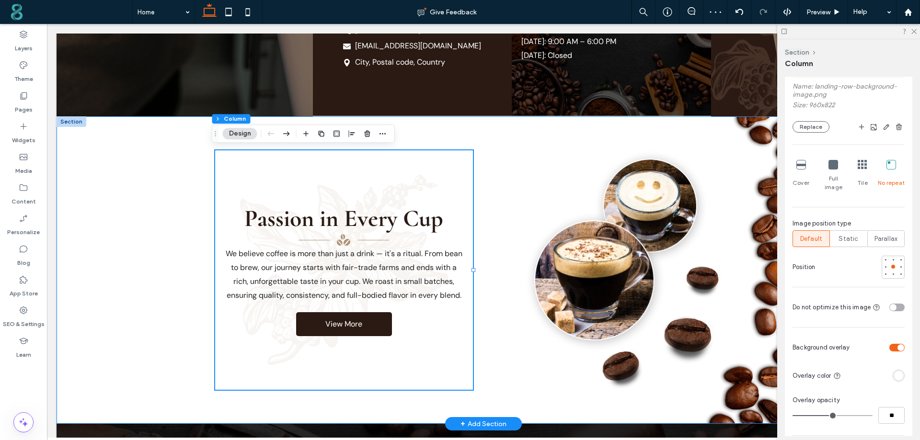
click at [102, 161] on div "Passion in Every Cup We believe coffee is more than just a drink — it's a ritua…" at bounding box center [484, 270] width 854 height 308
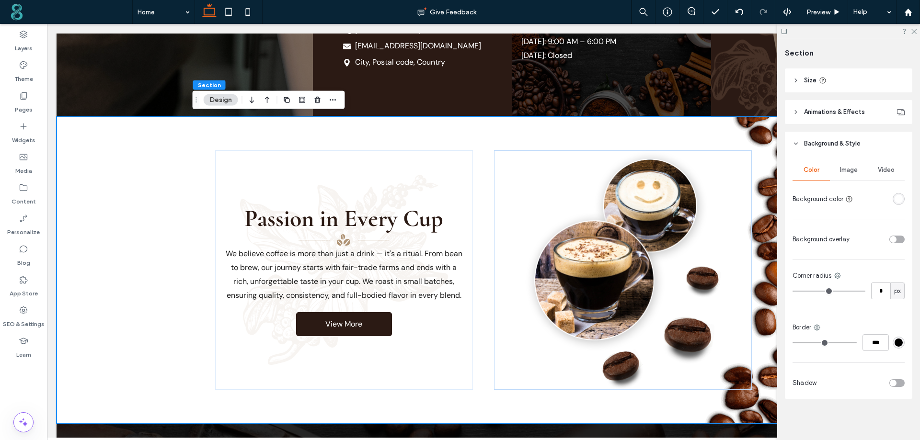
scroll to position [136, 0]
click at [848, 170] on span "Image" at bounding box center [849, 169] width 18 height 8
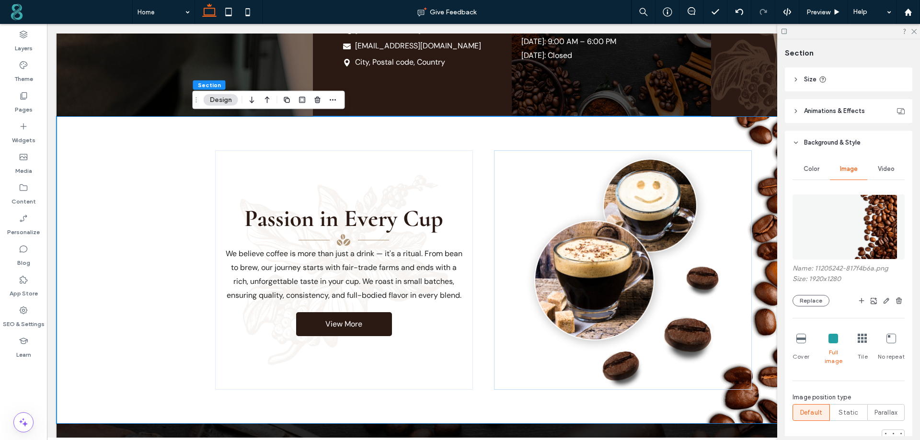
scroll to position [327, 0]
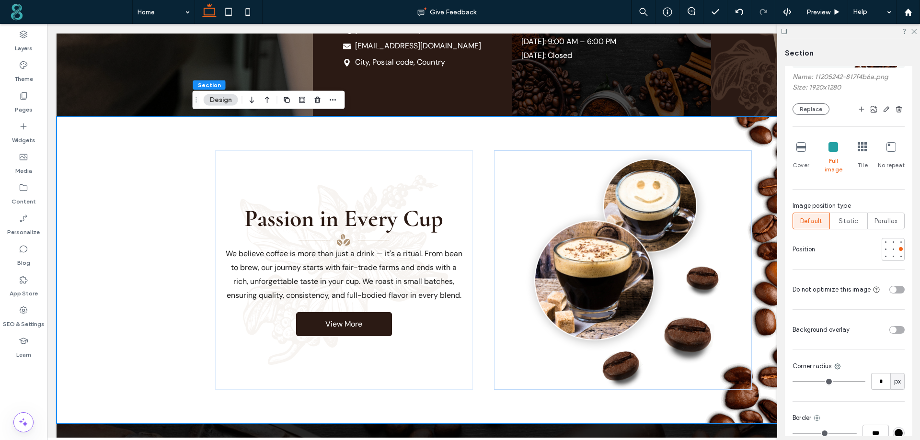
click at [895, 326] on div "toggle" at bounding box center [896, 330] width 15 height 8
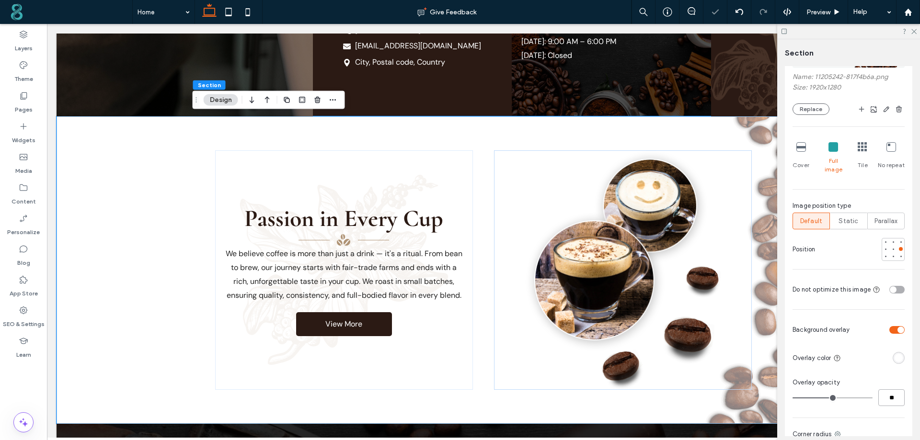
click at [888, 392] on input "**" at bounding box center [891, 398] width 26 height 17
type input "**"
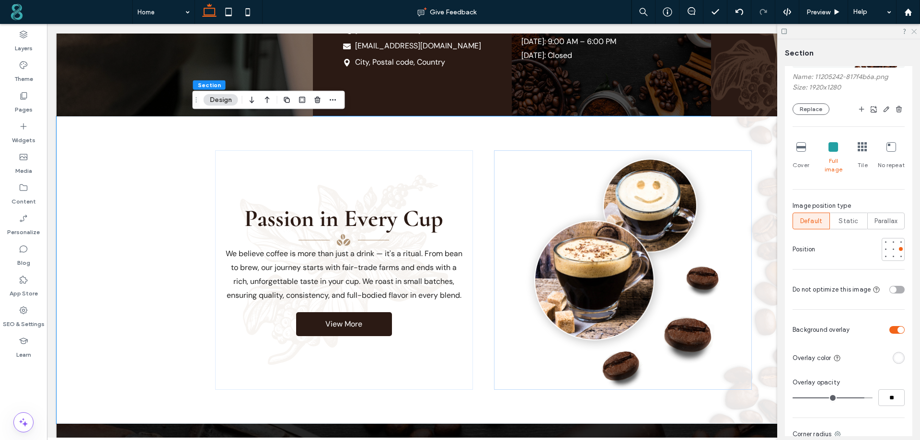
click at [913, 30] on icon at bounding box center [914, 31] width 6 height 6
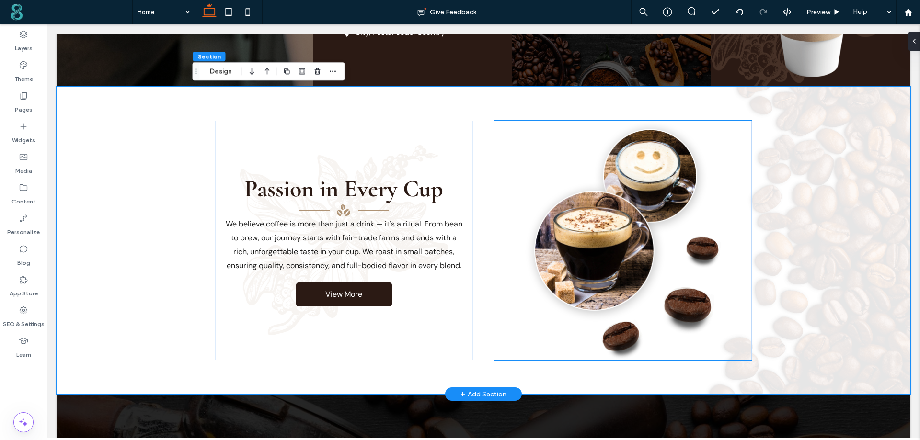
scroll to position [1629, 0]
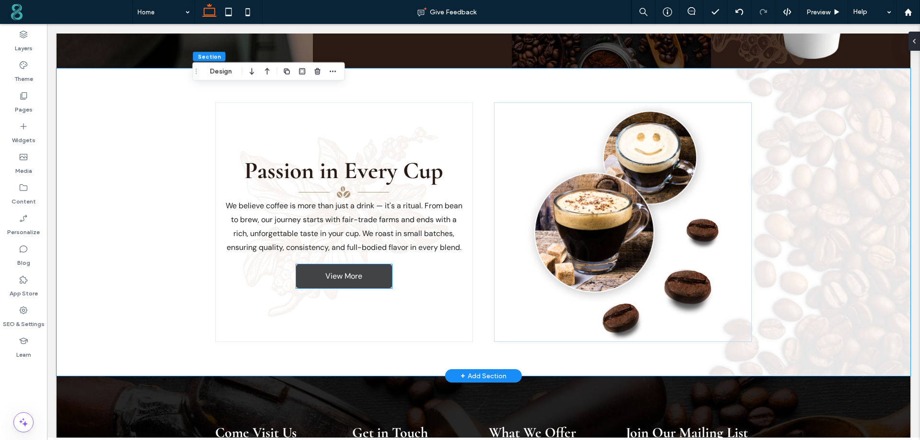
click at [326, 276] on span "View More" at bounding box center [343, 276] width 37 height 10
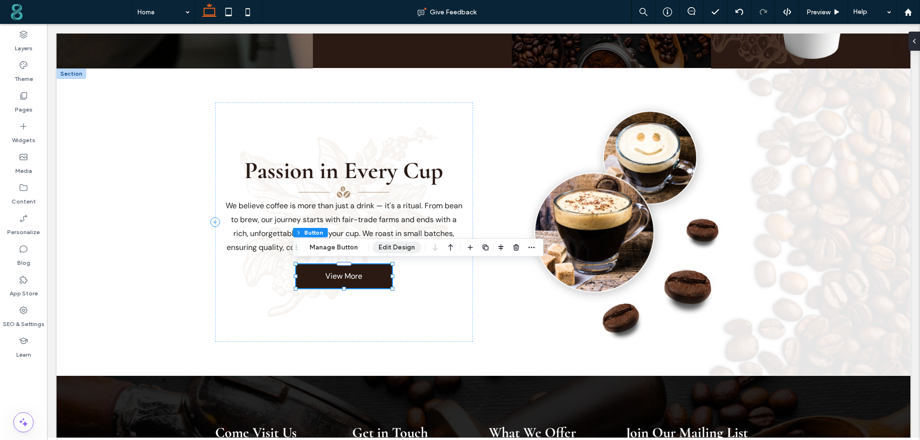
click at [387, 245] on button "Edit Design" at bounding box center [396, 248] width 49 height 12
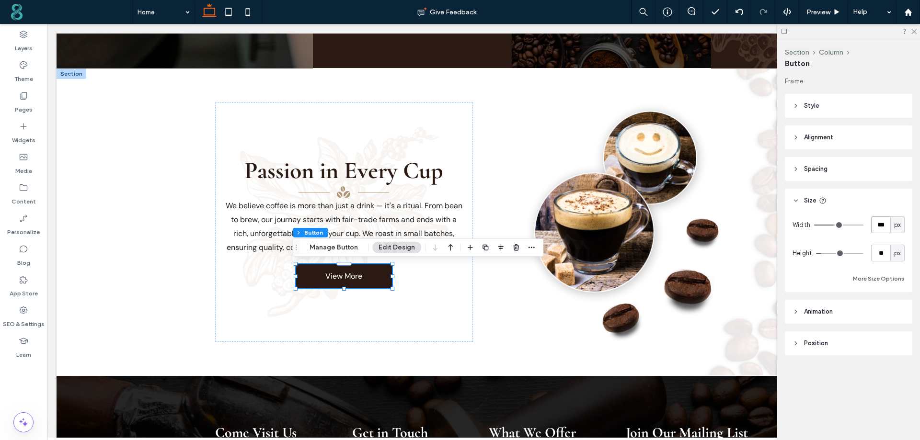
click at [873, 220] on input "***" at bounding box center [880, 225] width 19 height 17
type input "***"
type input "**"
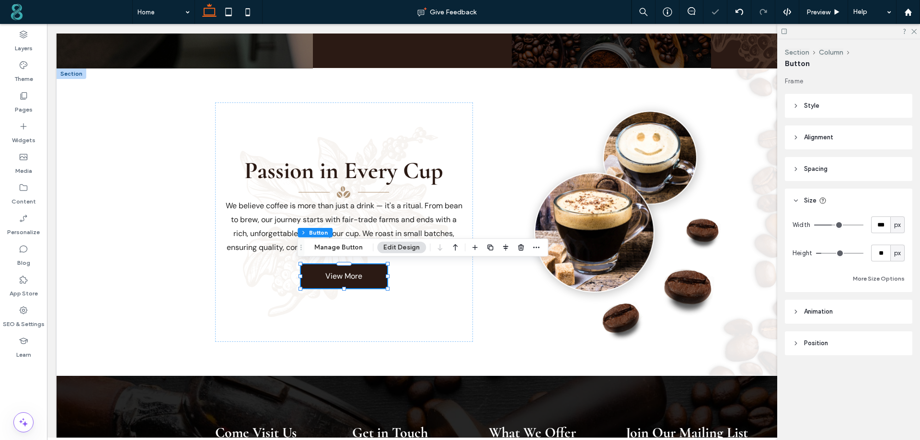
type input "**"
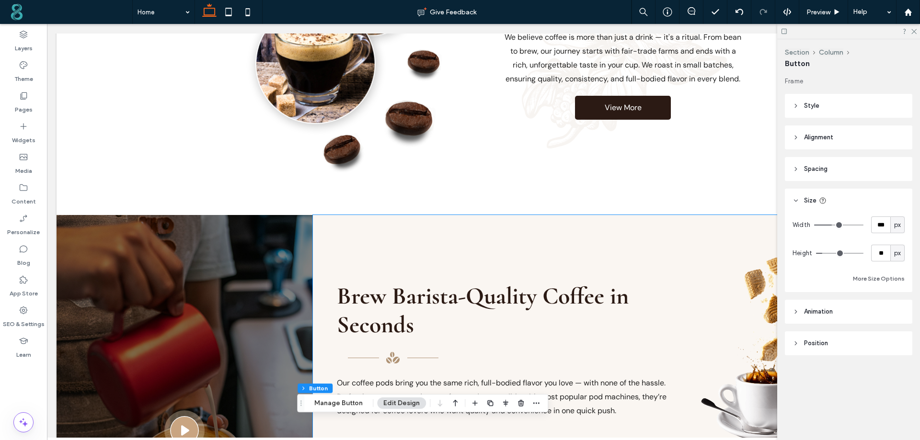
scroll to position [1243, 0]
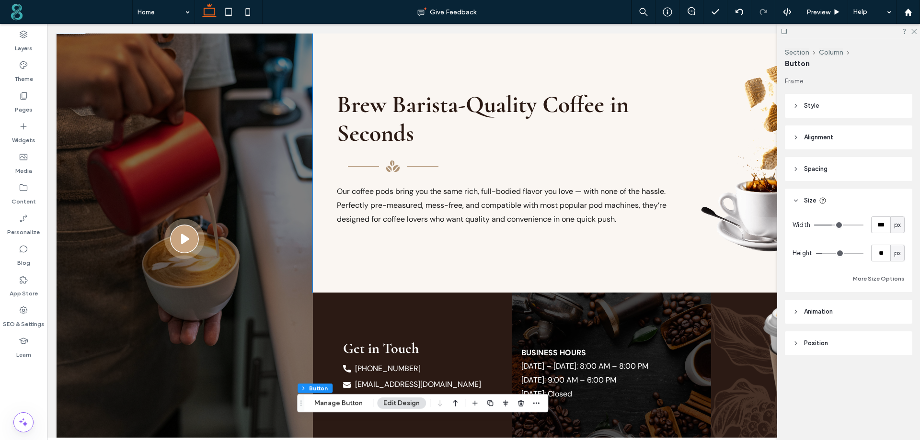
click at [366, 163] on img at bounding box center [393, 166] width 113 height 14
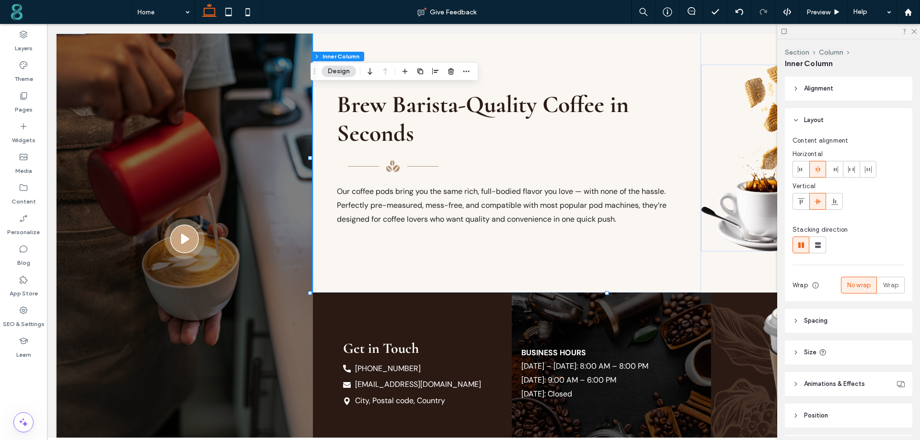
click at [351, 165] on img at bounding box center [393, 166] width 113 height 14
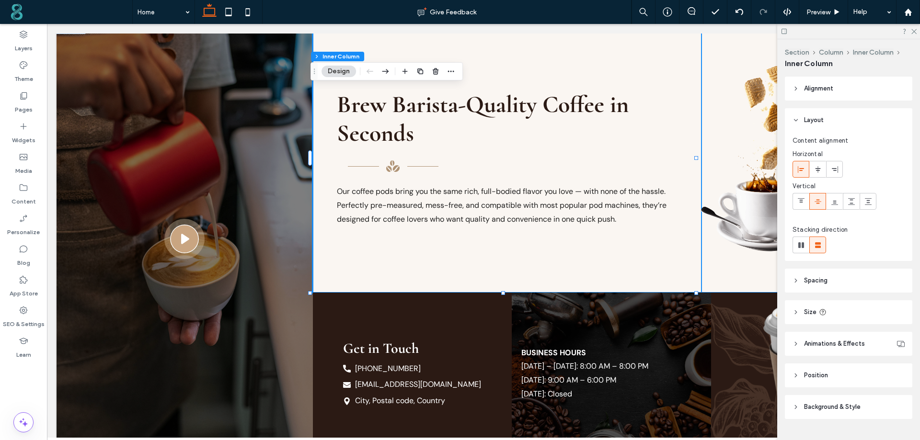
click at [351, 165] on img at bounding box center [393, 166] width 113 height 14
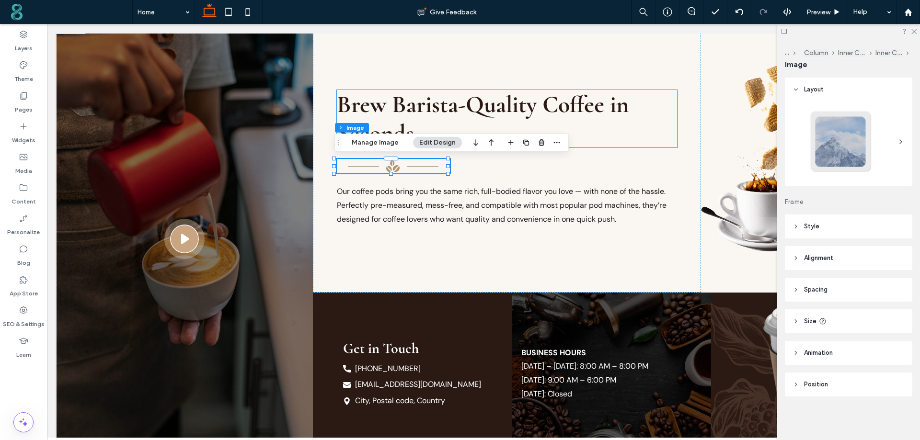
click at [568, 114] on span "Brew Barista-Quality Coffee in Seconds" at bounding box center [483, 119] width 292 height 58
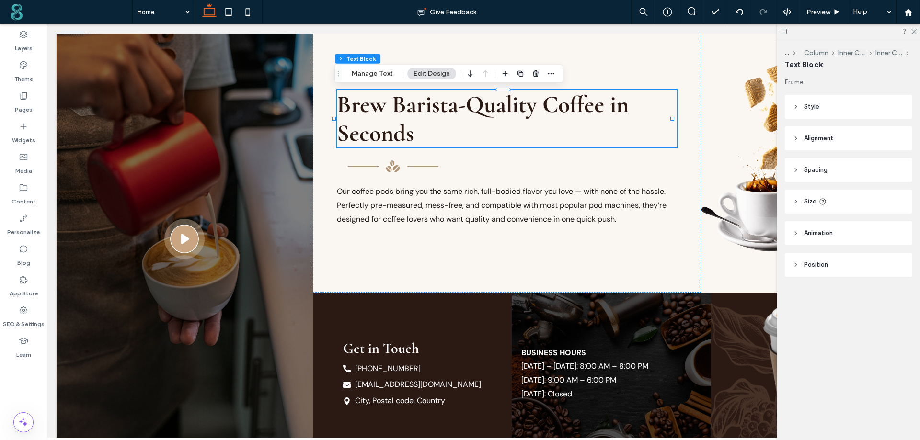
click at [568, 114] on span "Brew Barista-Quality Coffee in Seconds" at bounding box center [483, 119] width 292 height 58
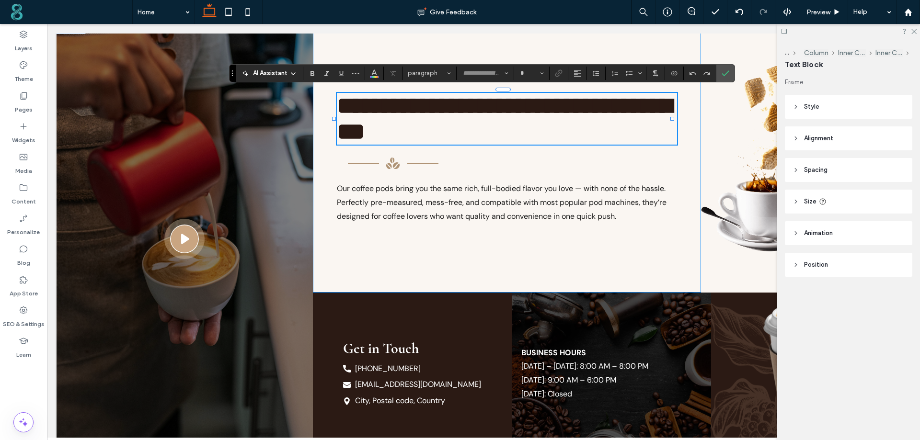
type input "*********"
type input "**"
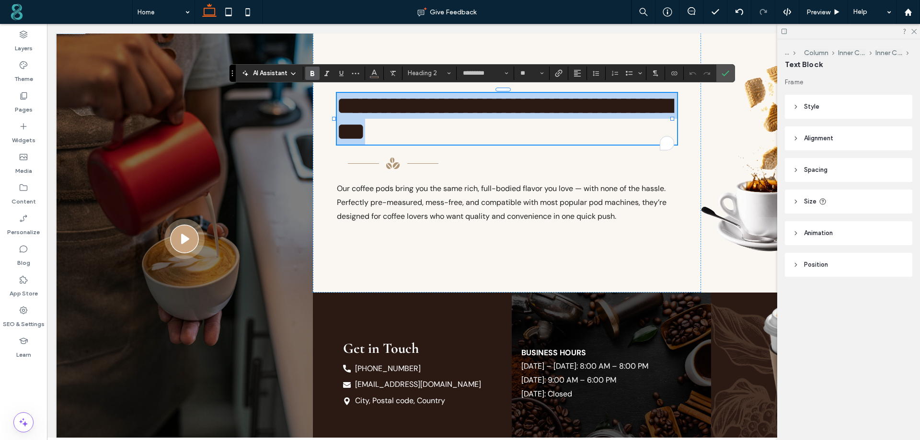
click at [646, 124] on h2 "**********" at bounding box center [507, 119] width 341 height 52
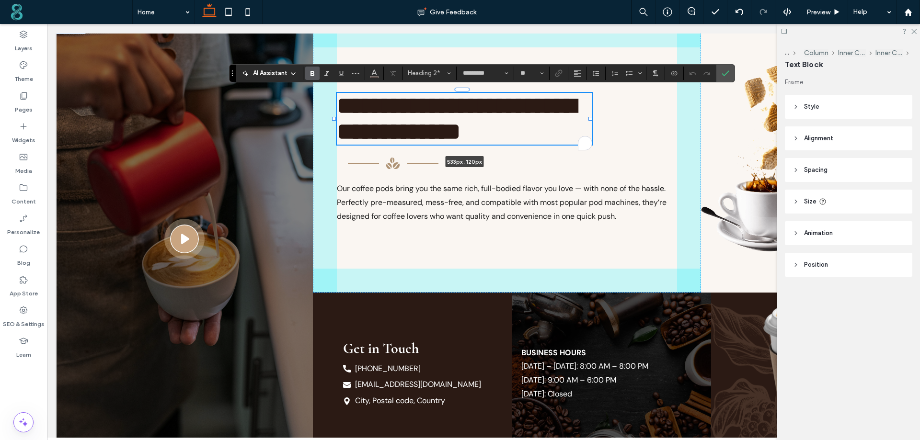
drag, startPoint x: 672, startPoint y: 120, endPoint x: 590, endPoint y: 126, distance: 82.2
click at [335, 91] on div at bounding box center [334, 90] width 0 height 0
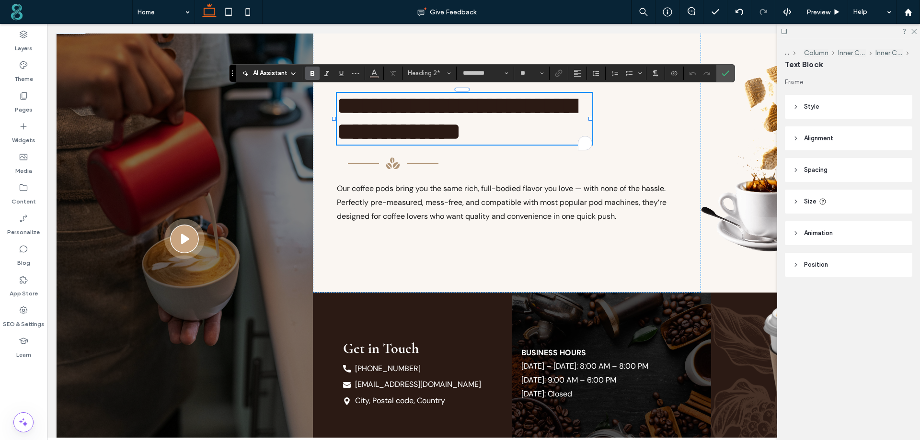
type input "***"
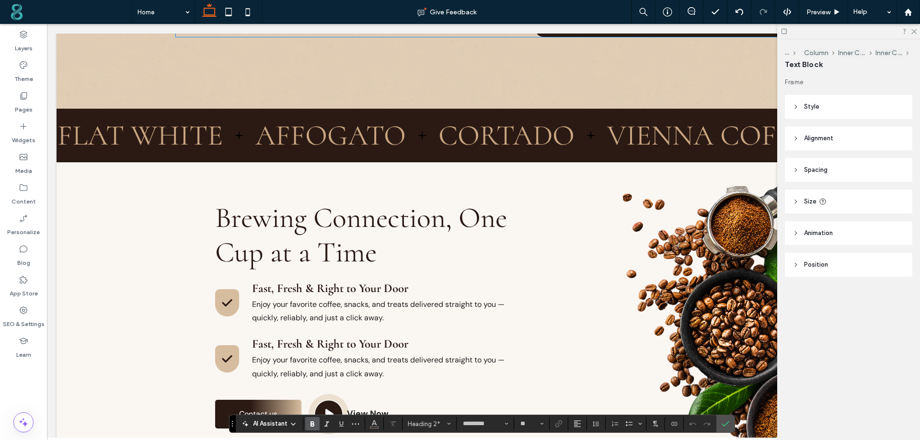
scroll to position [188, 0]
